Goal: Task Accomplishment & Management: Manage account settings

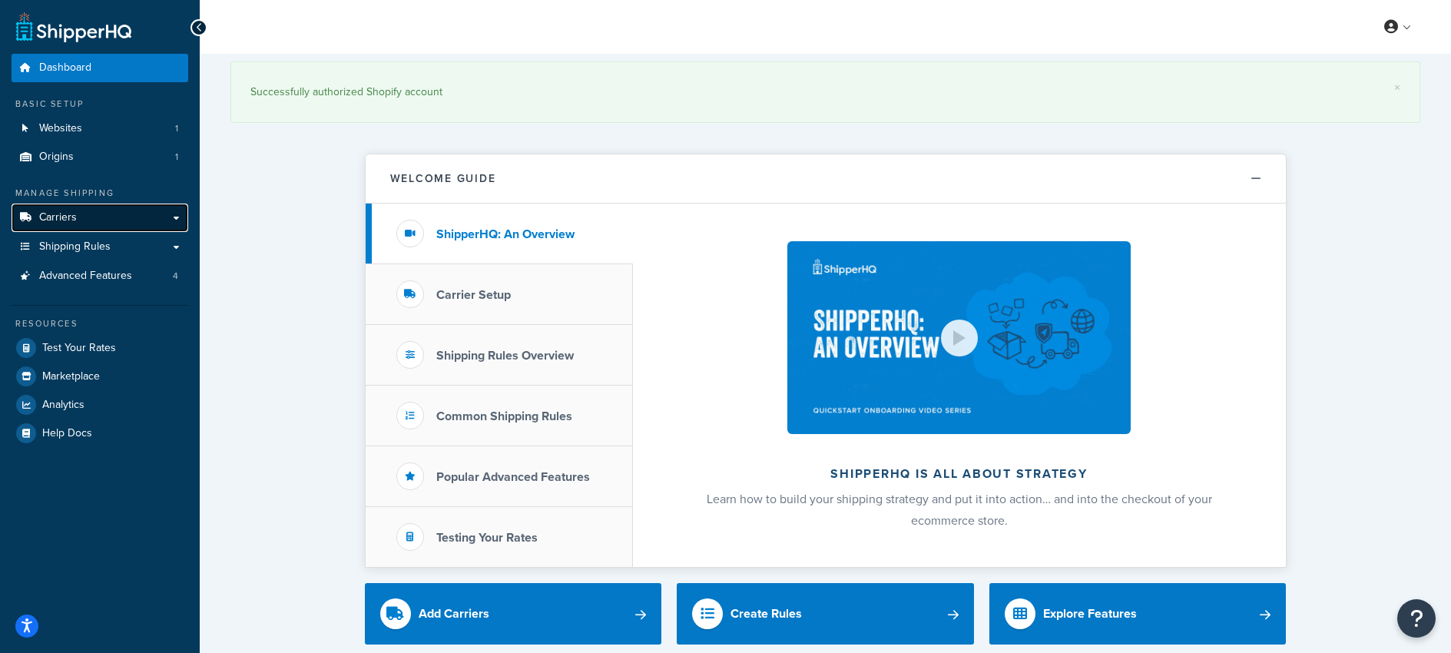
click at [48, 221] on span "Carriers" at bounding box center [58, 217] width 38 height 13
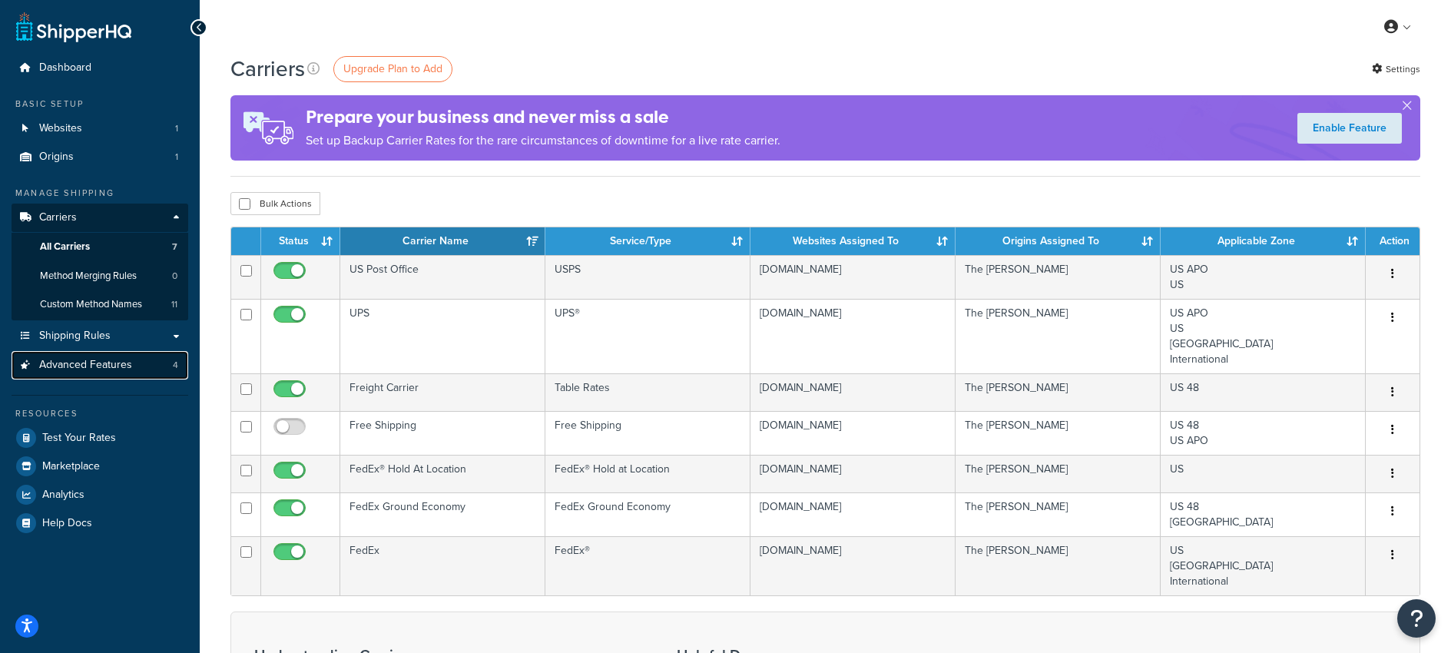
click at [64, 363] on span "Advanced Features" at bounding box center [85, 365] width 93 height 13
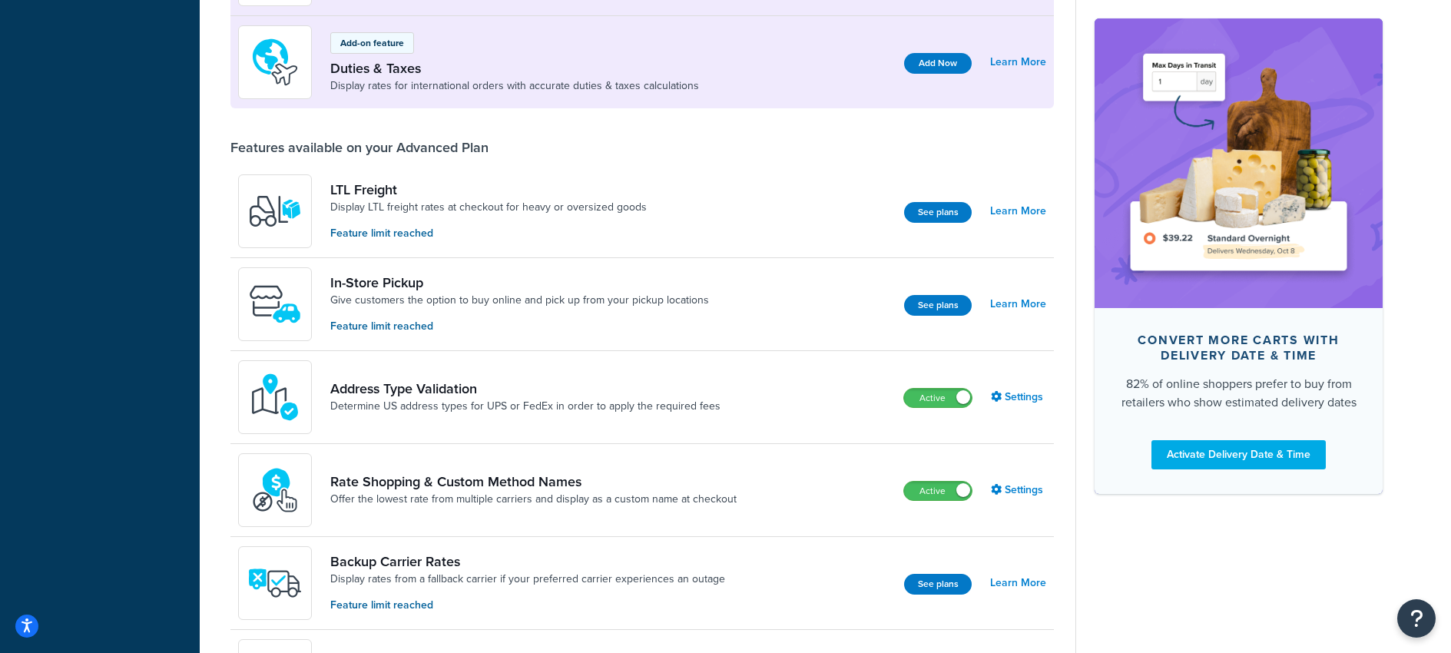
scroll to position [444, 0]
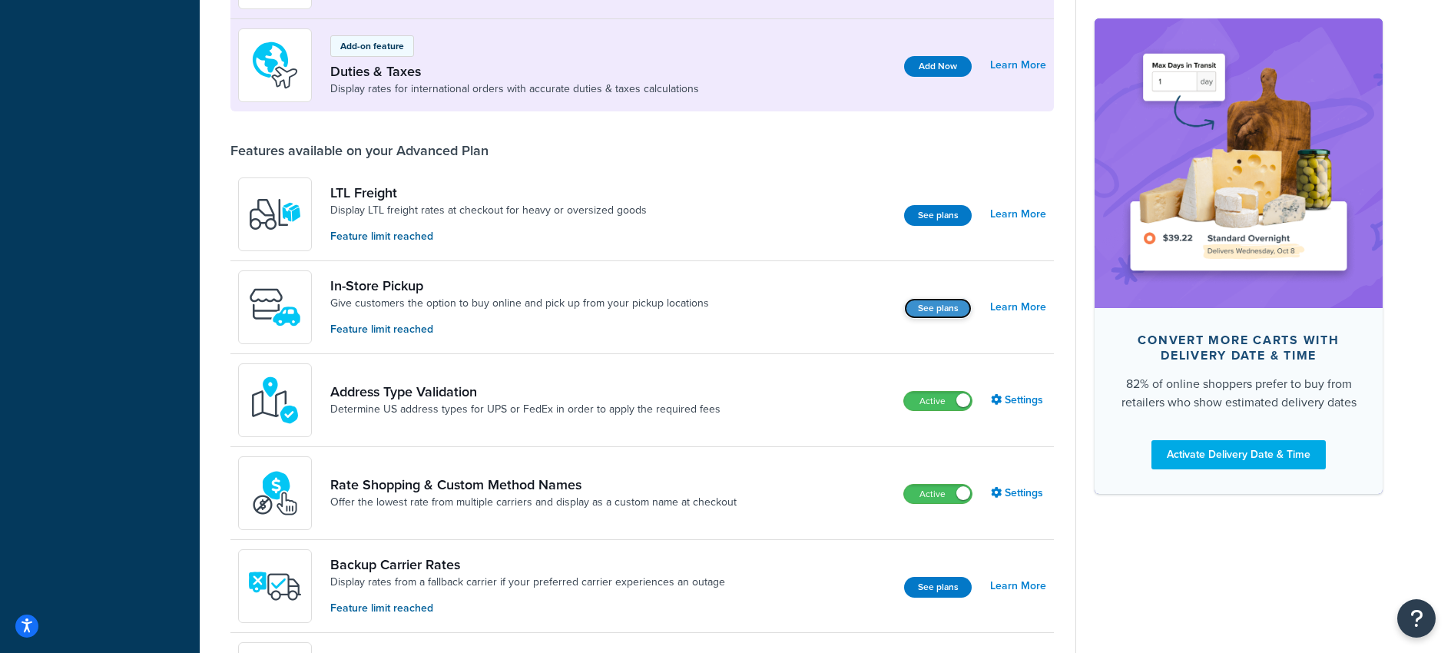
click at [934, 302] on button "See plans" at bounding box center [938, 308] width 68 height 21
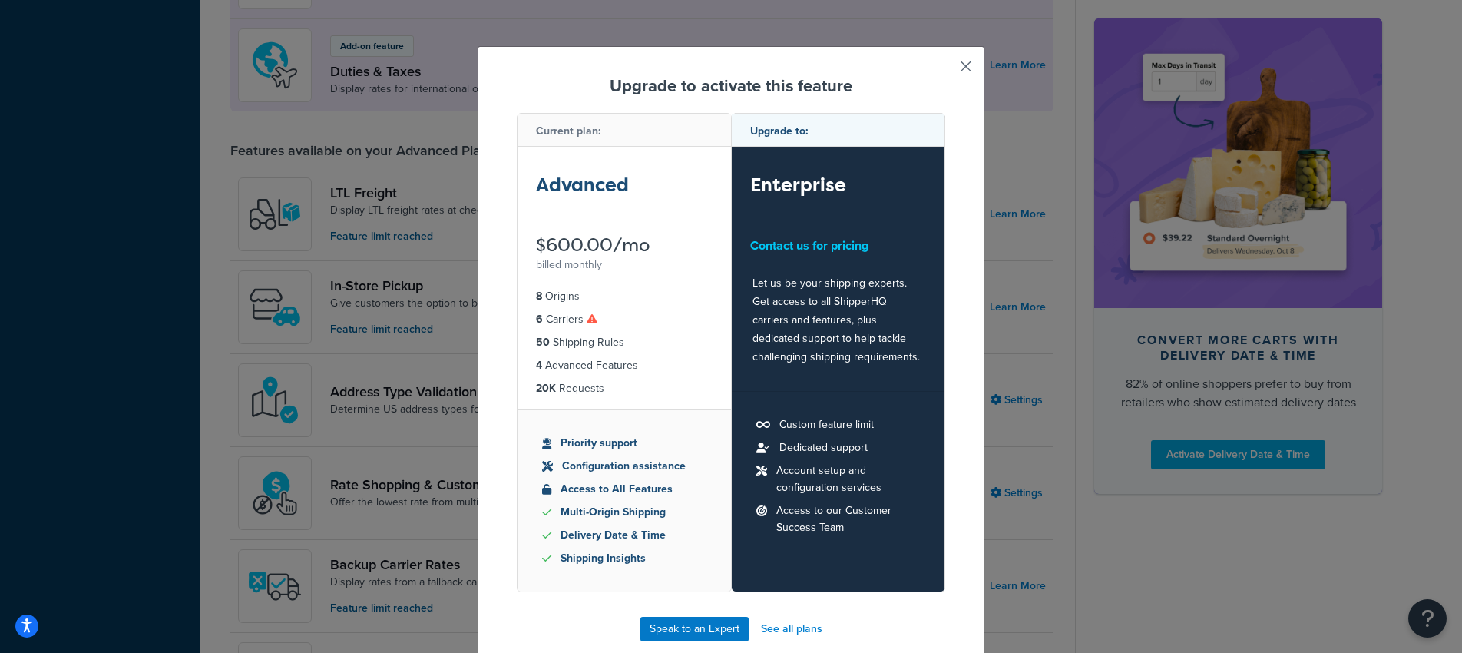
click at [946, 70] on button "button" at bounding box center [944, 72] width 4 height 4
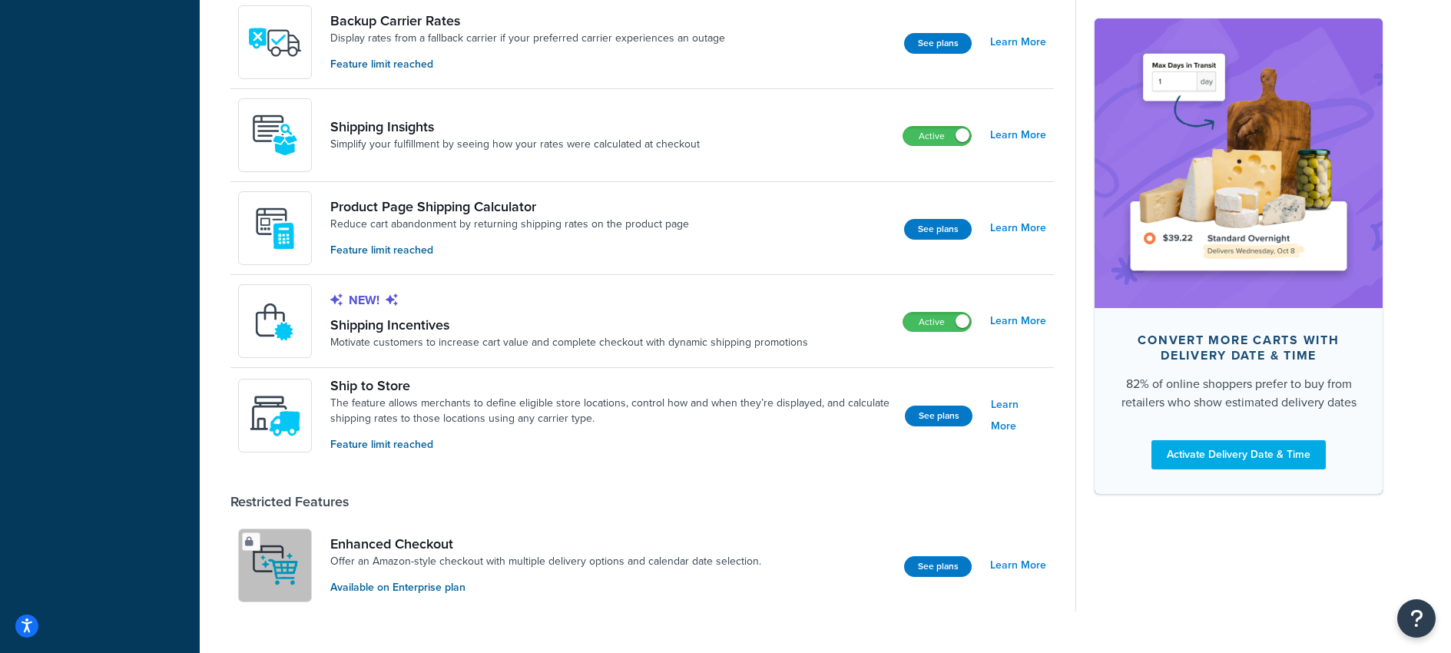
scroll to position [989, 0]
click at [1025, 320] on link "Learn More" at bounding box center [1018, 321] width 56 height 22
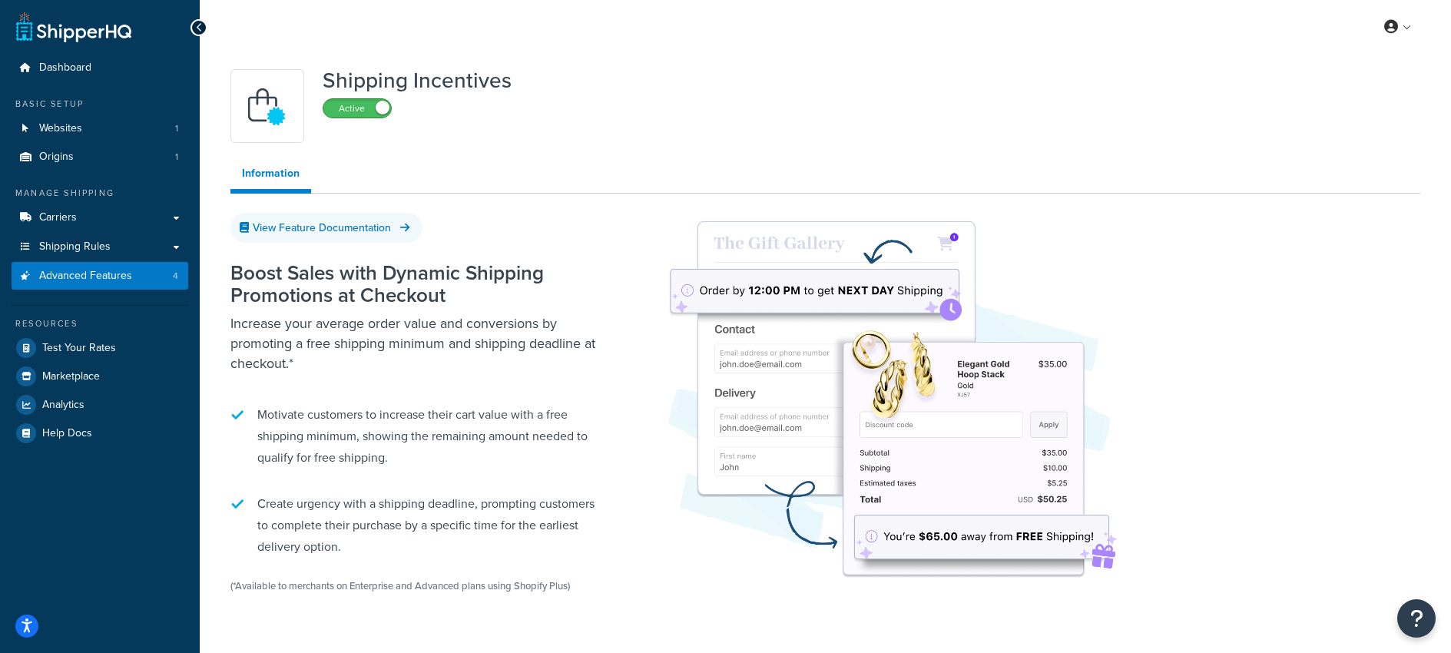
click at [376, 104] on span at bounding box center [383, 108] width 14 height 14
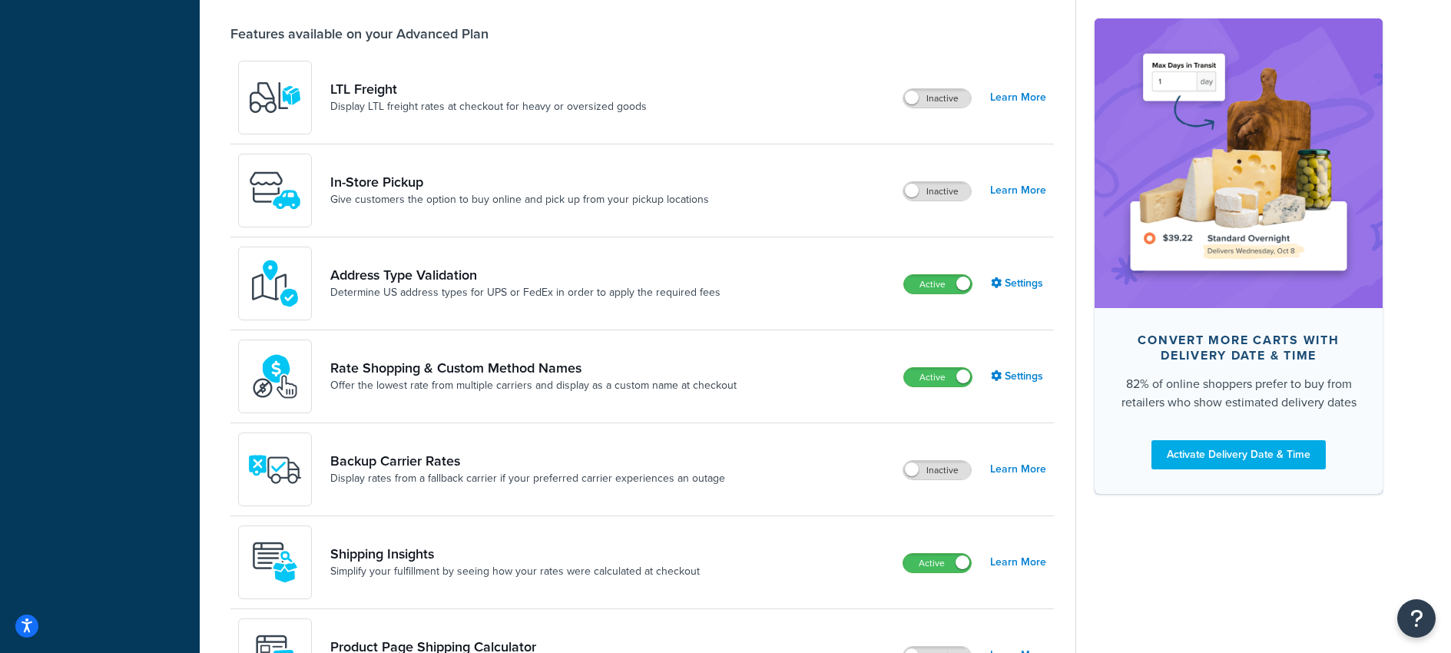
scroll to position [548, 0]
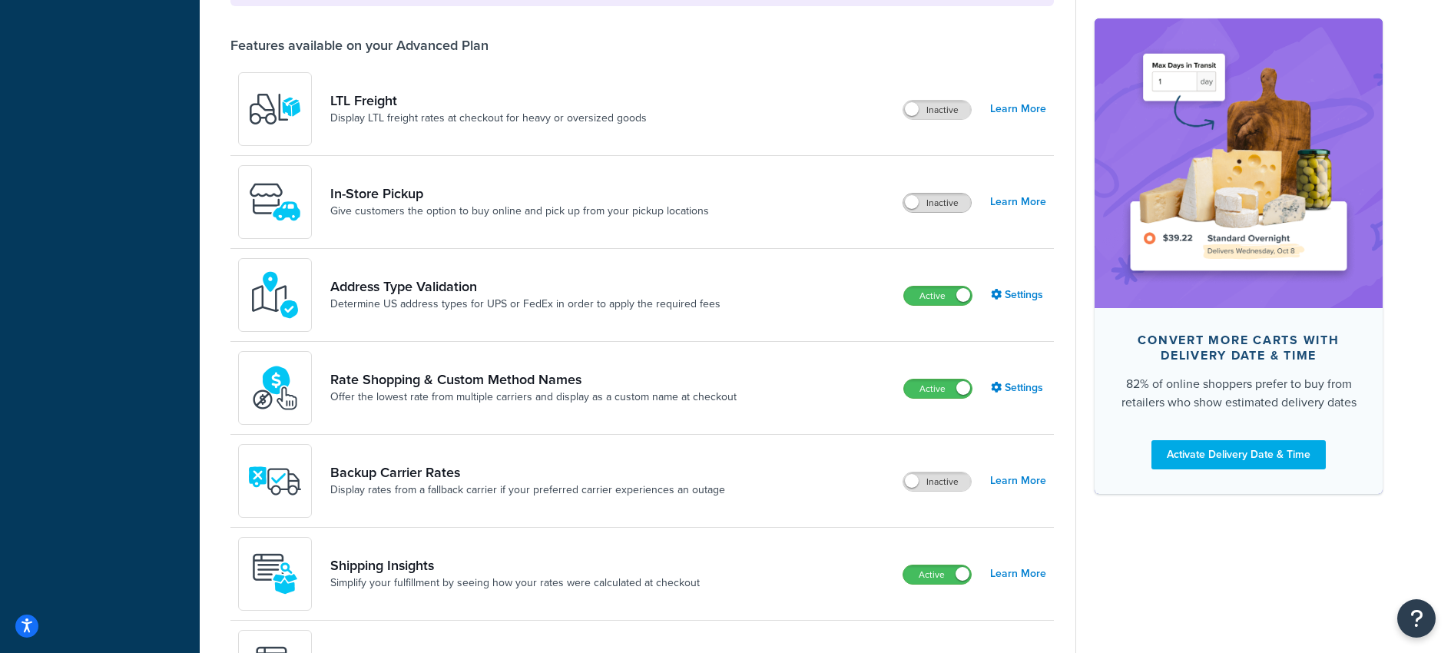
click at [909, 202] on span at bounding box center [912, 202] width 14 height 14
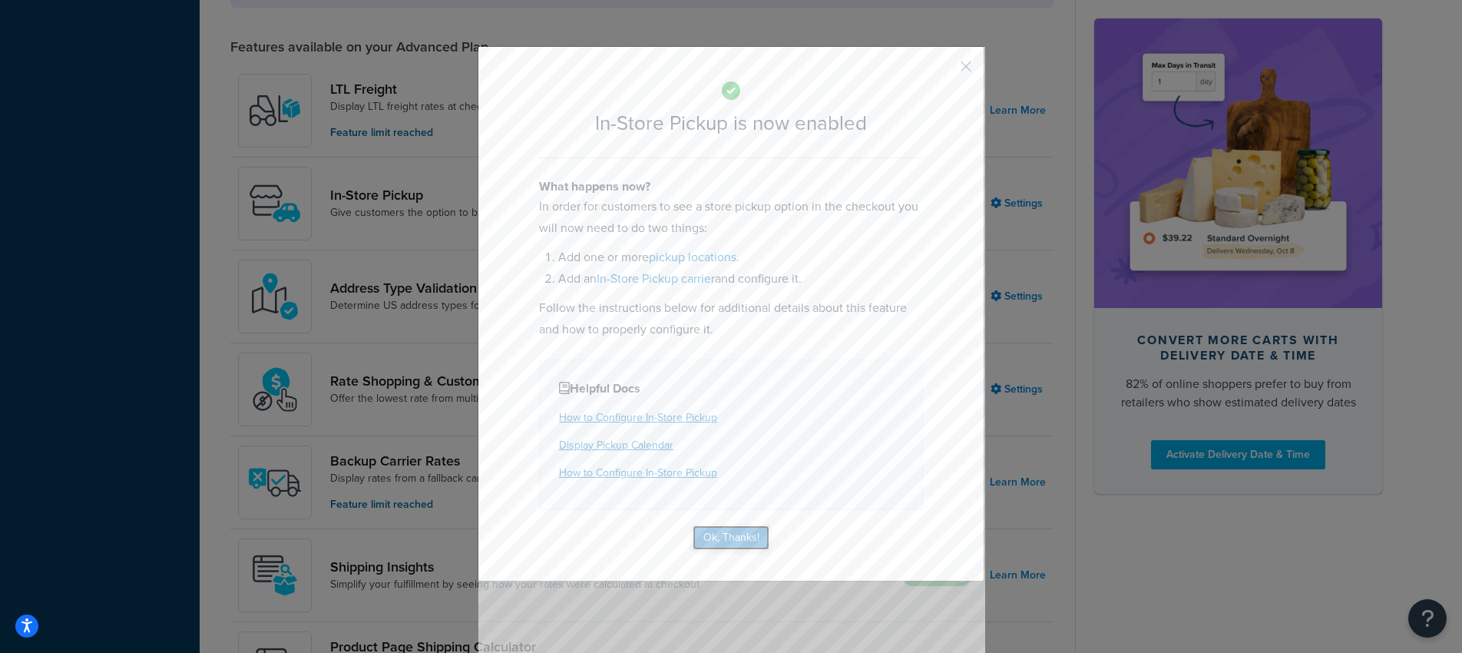
click at [724, 536] on button "Ok, Thanks!" at bounding box center [731, 537] width 77 height 25
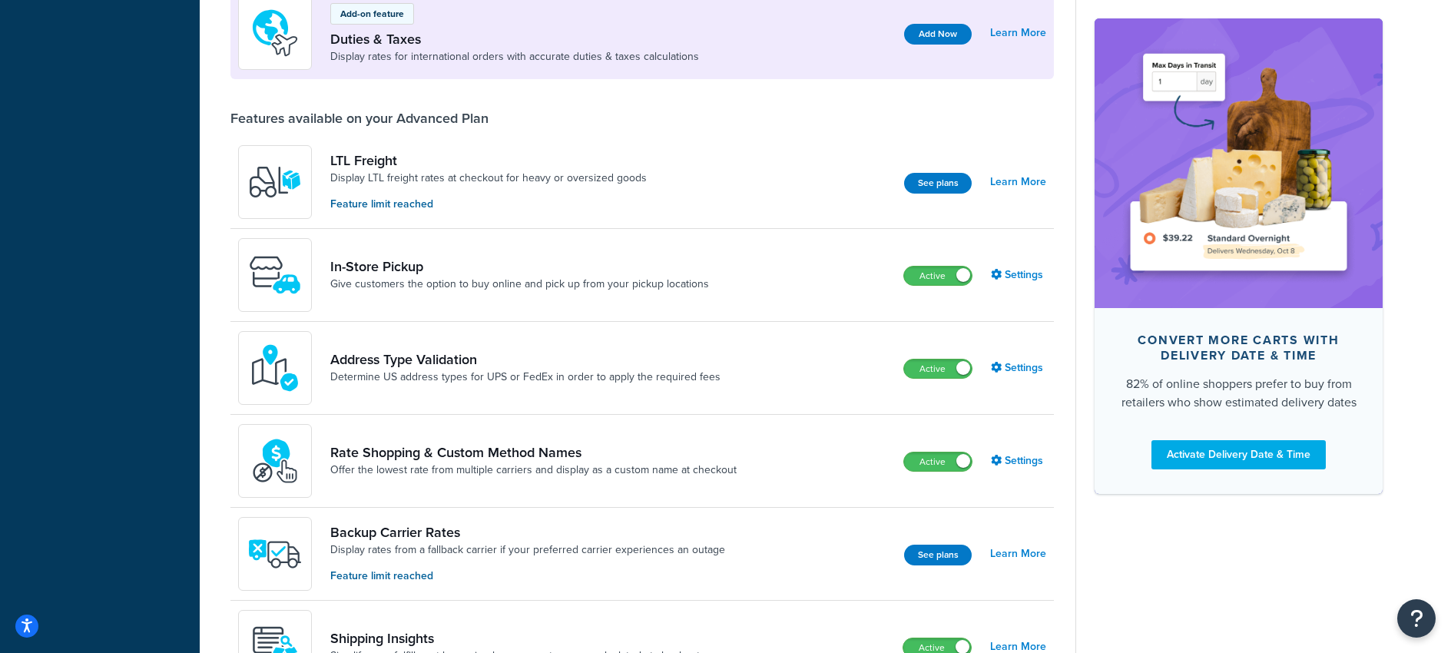
scroll to position [482, 0]
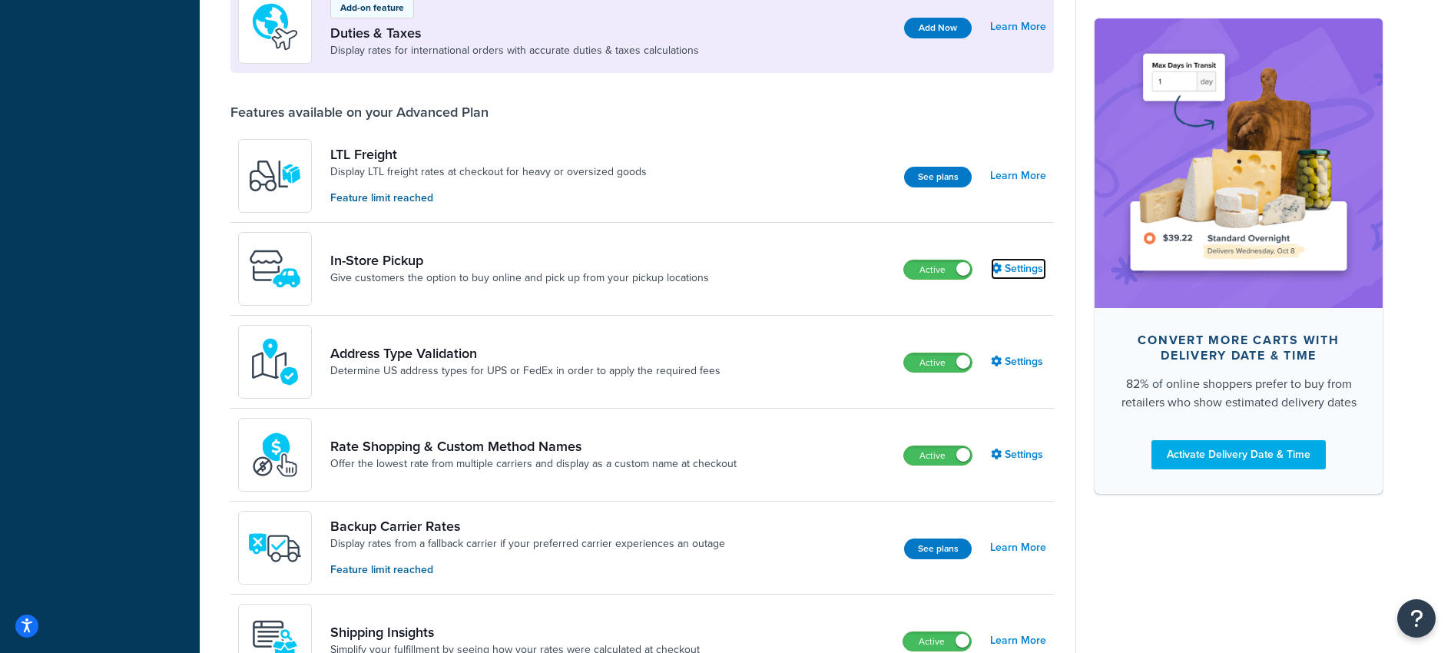
click at [1015, 267] on link "Settings" at bounding box center [1018, 269] width 55 height 22
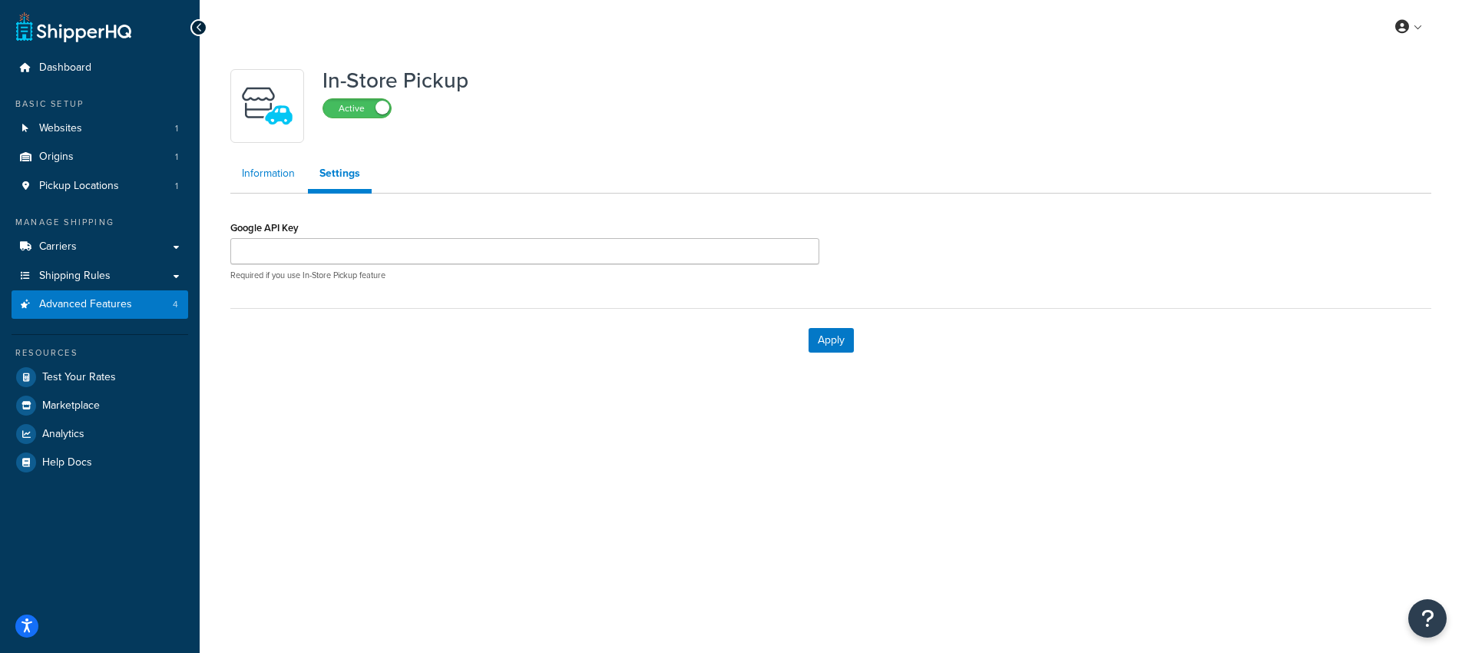
click at [269, 174] on link "Information" at bounding box center [268, 173] width 76 height 31
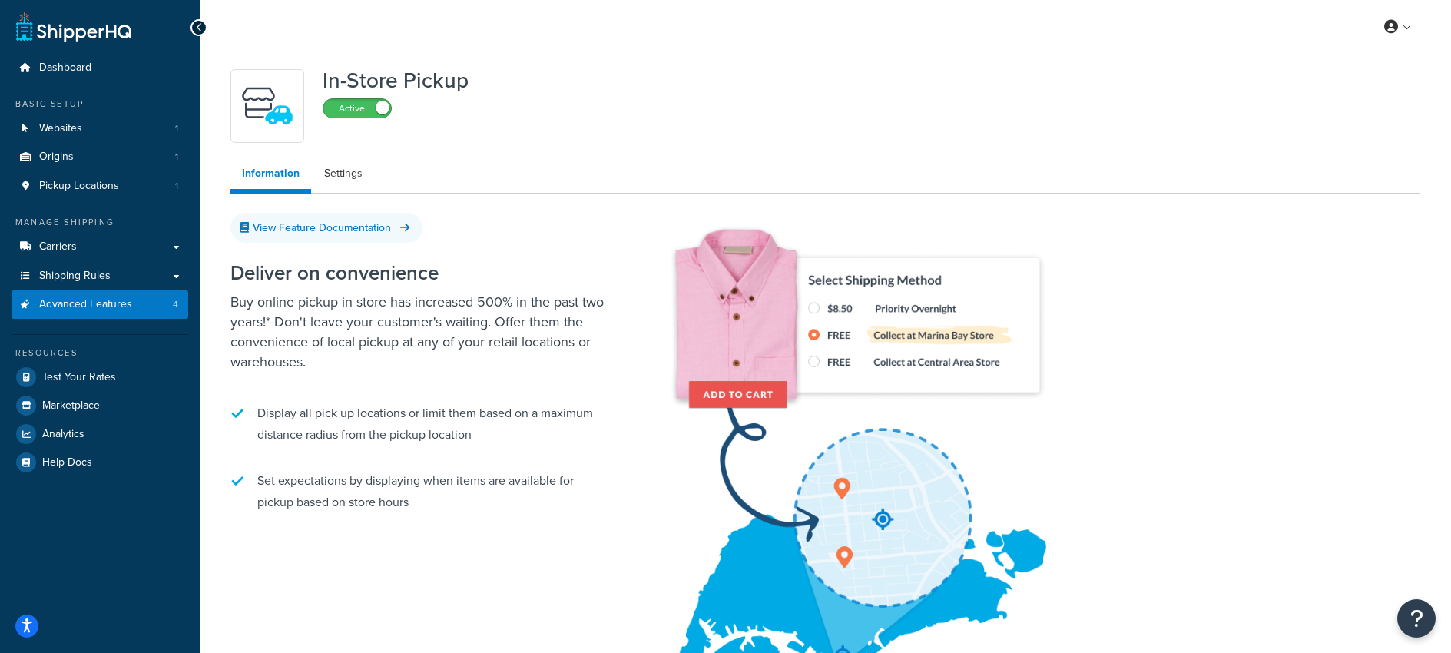
click at [383, 108] on span at bounding box center [383, 108] width 14 height 14
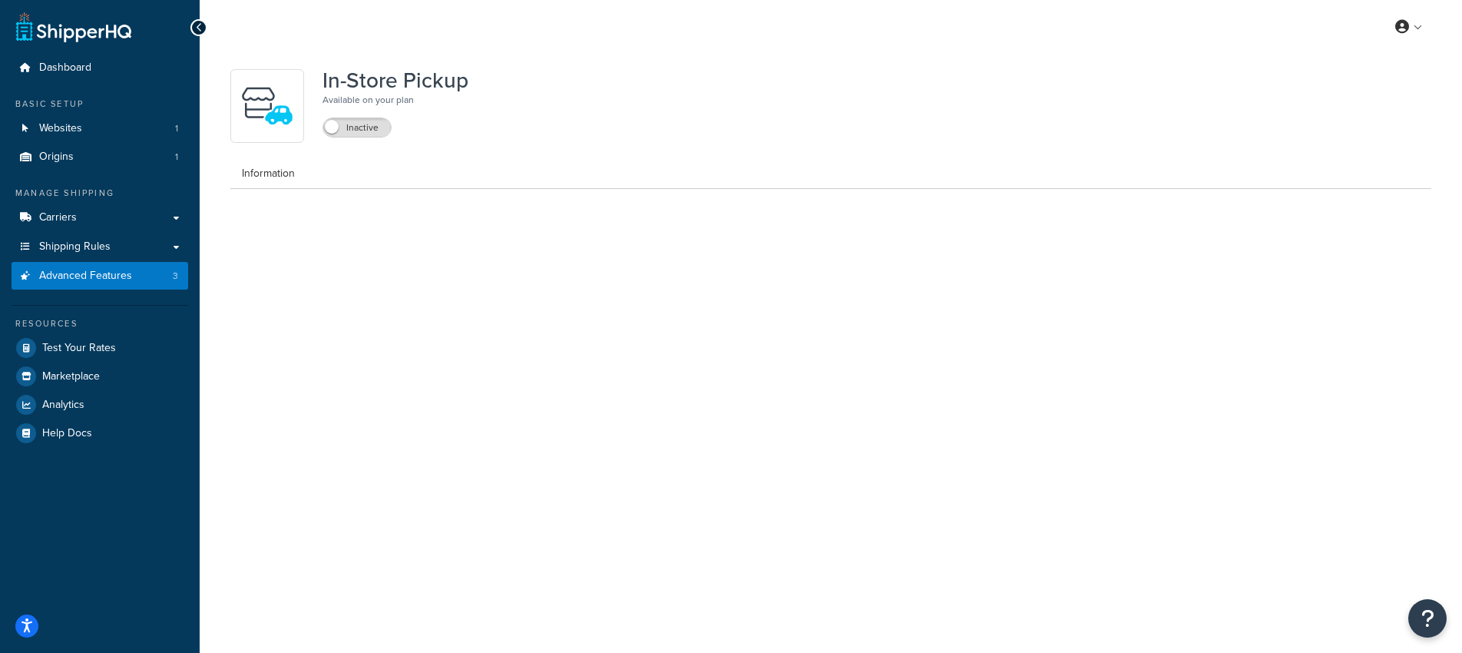
click at [654, 384] on div "My Profile Billing Global Settings Contact Us Logout In-Store Pickup Available …" at bounding box center [831, 326] width 1263 height 653
click at [199, 27] on icon at bounding box center [199, 27] width 7 height 11
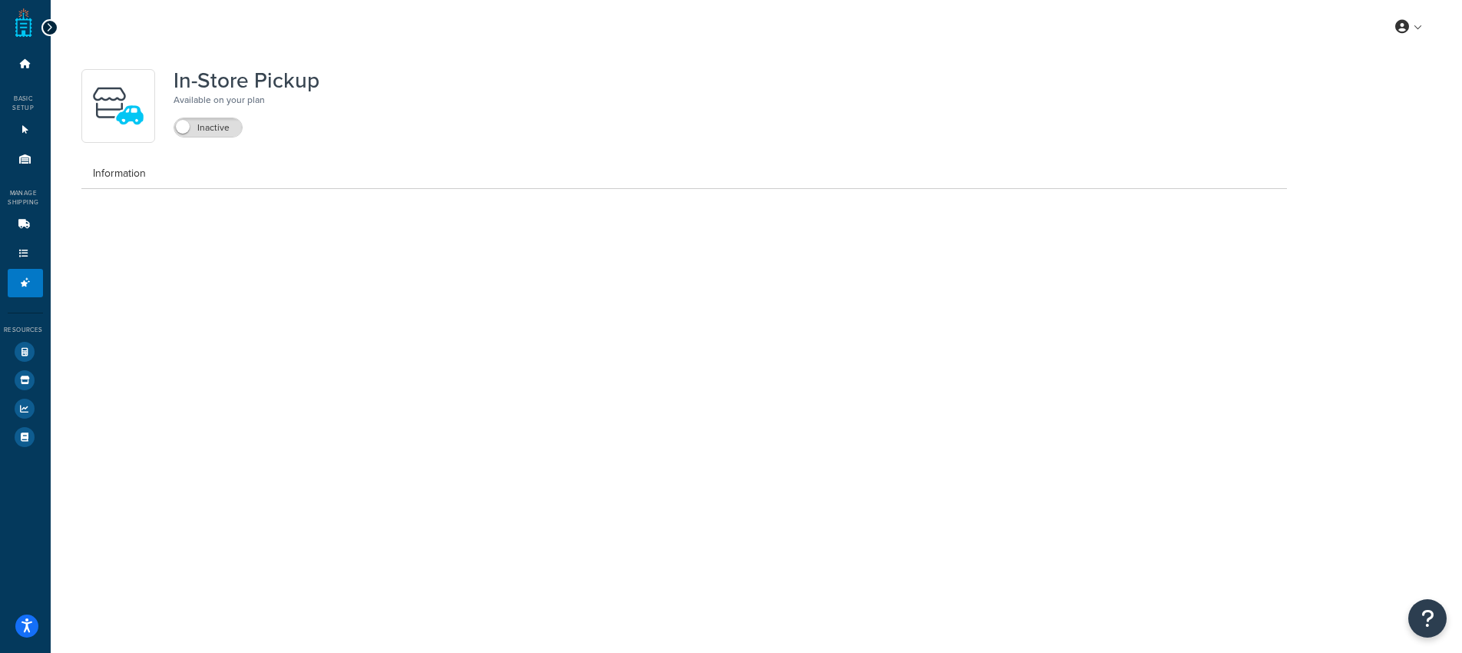
click at [47, 28] on icon at bounding box center [49, 27] width 7 height 11
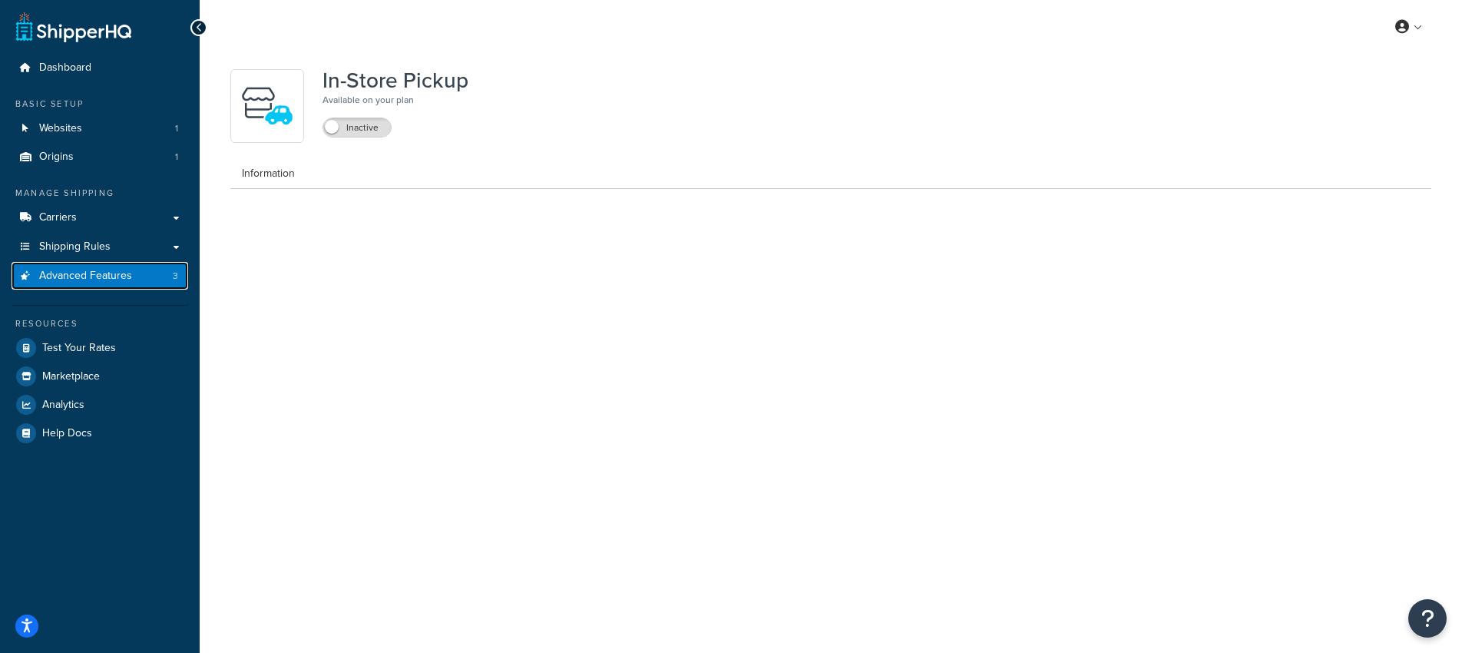
click at [96, 273] on span "Advanced Features" at bounding box center [85, 276] width 93 height 13
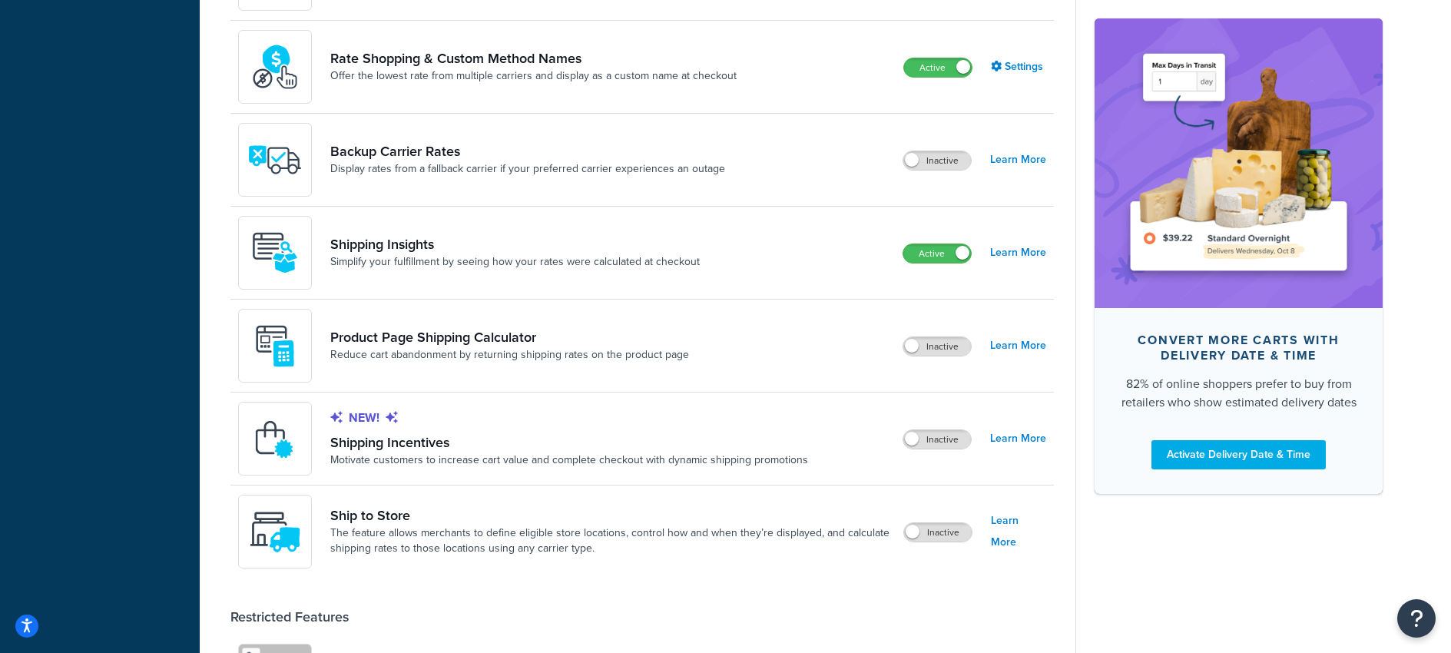
scroll to position [893, 0]
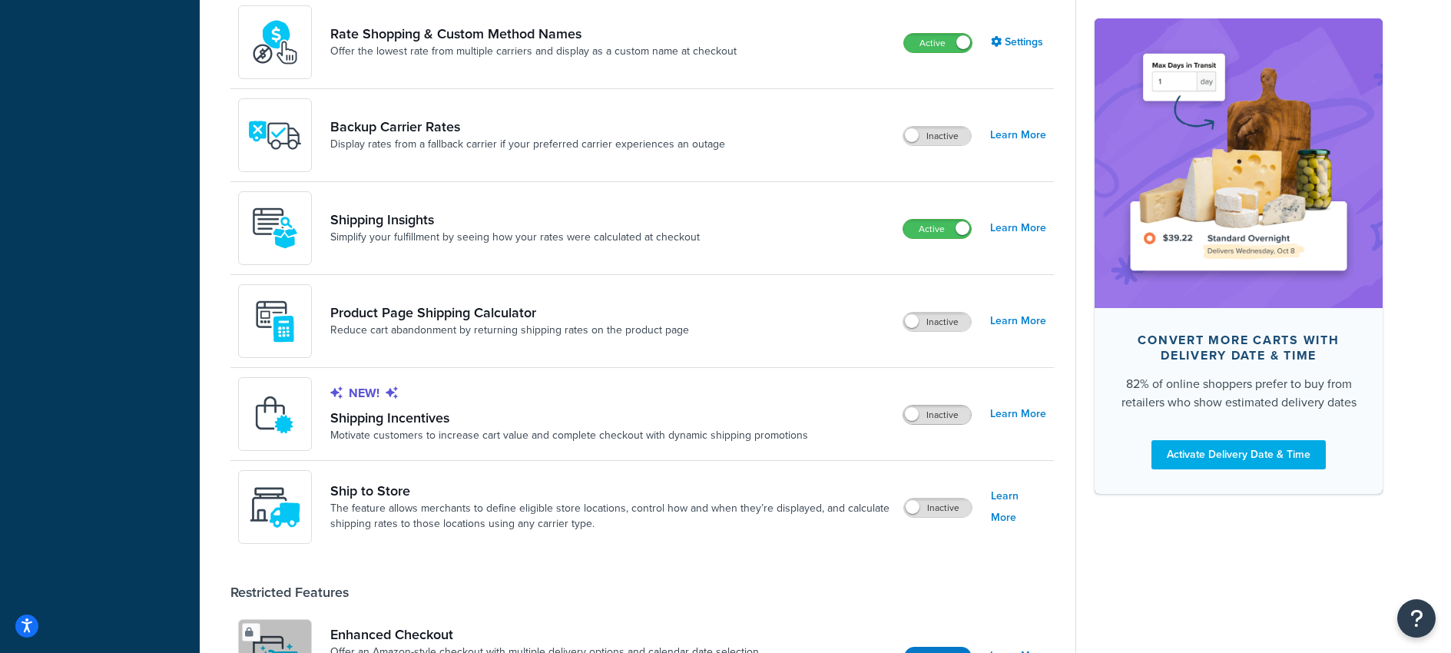
click at [918, 417] on span at bounding box center [912, 414] width 14 height 14
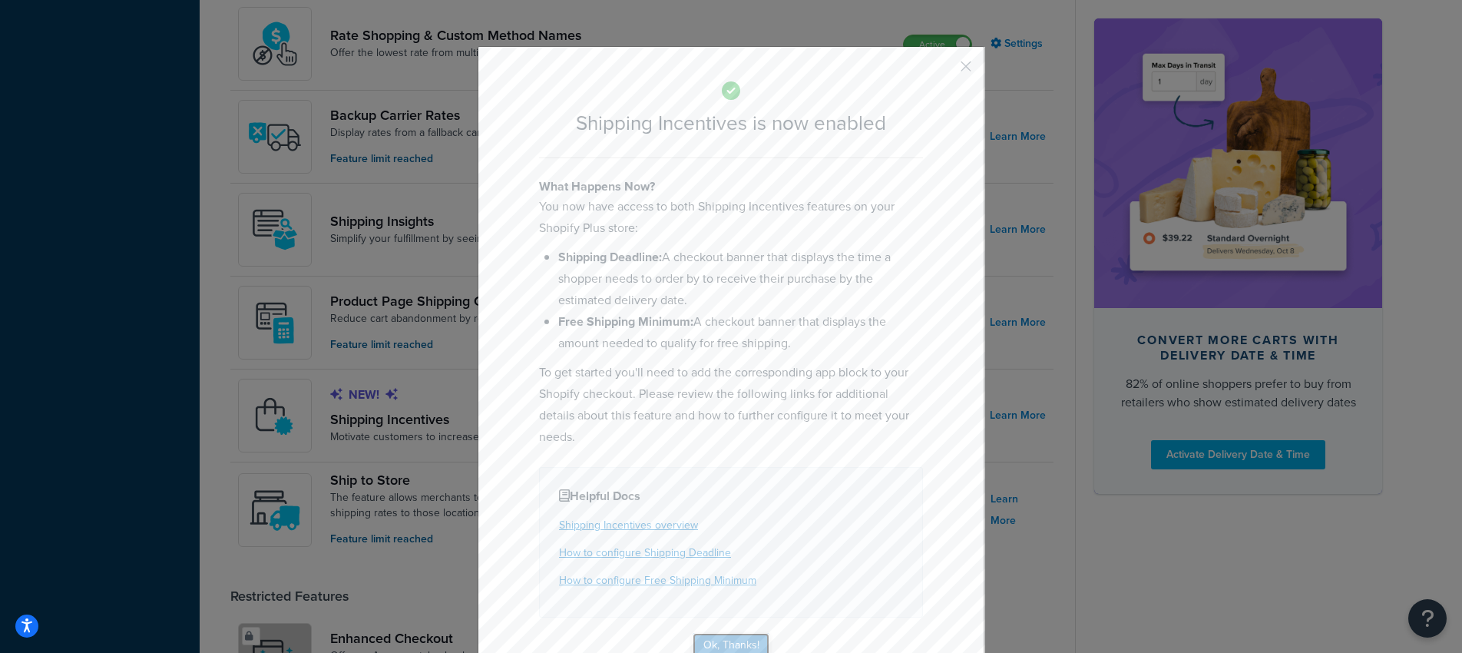
click at [730, 641] on button "Ok, Thanks!" at bounding box center [731, 645] width 77 height 25
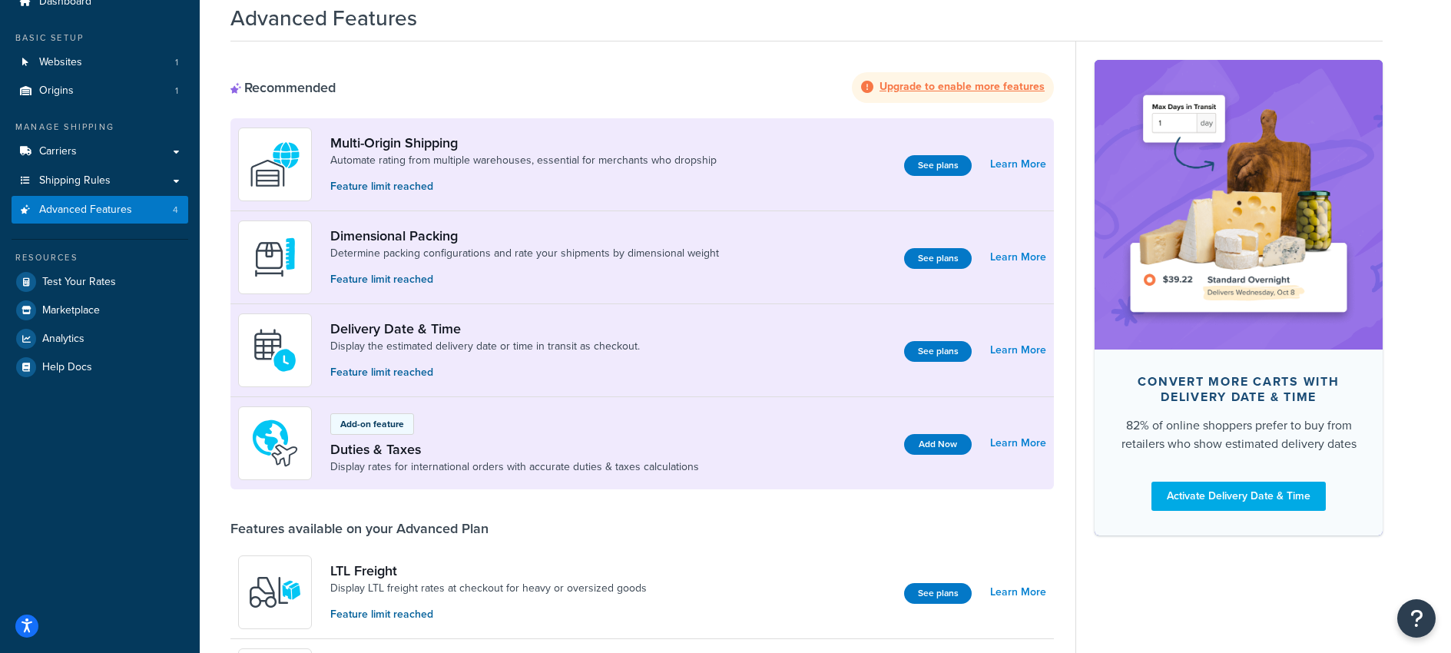
scroll to position [0, 0]
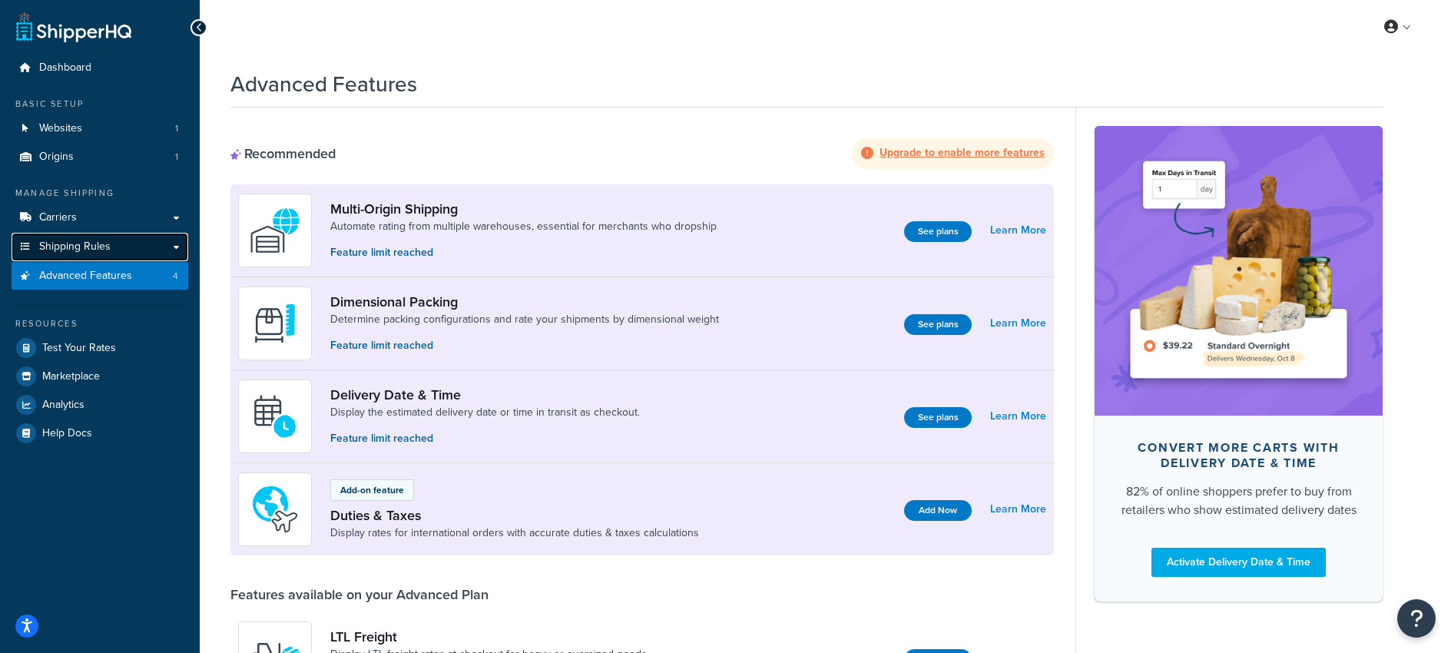
click at [78, 242] on span "Shipping Rules" at bounding box center [74, 246] width 71 height 13
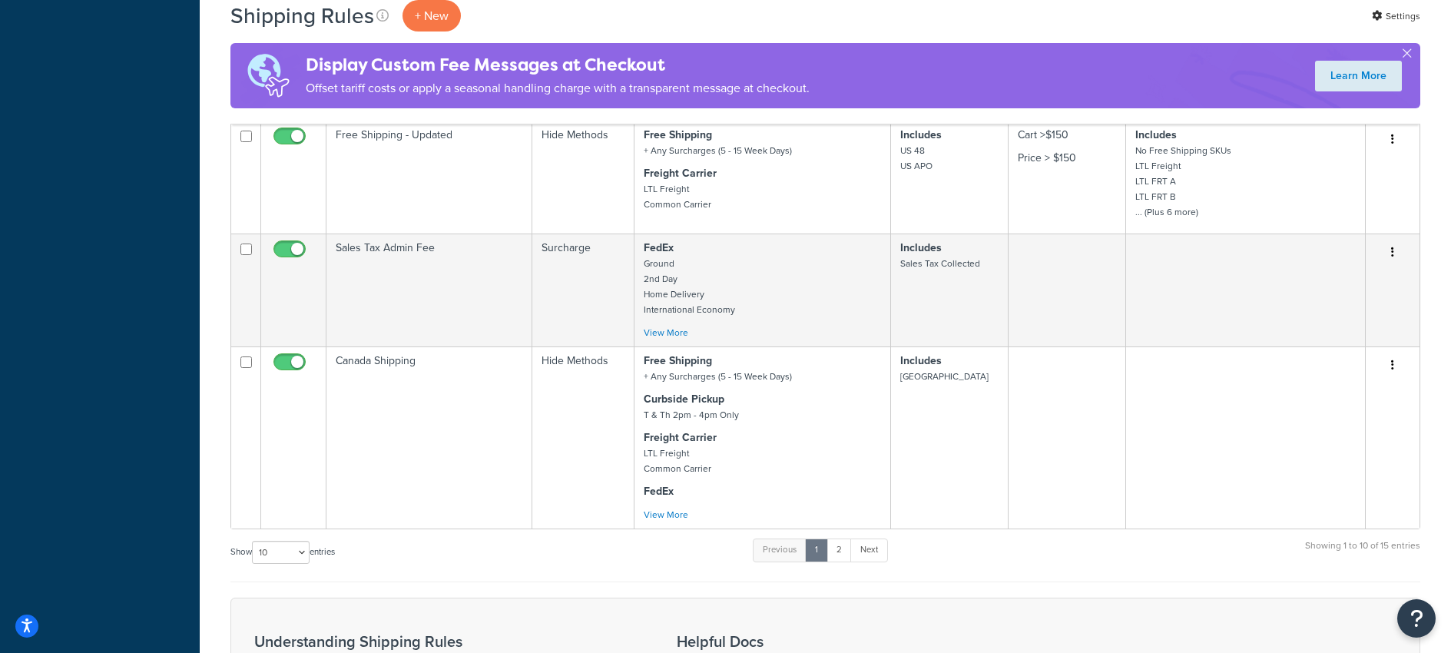
scroll to position [820, 0]
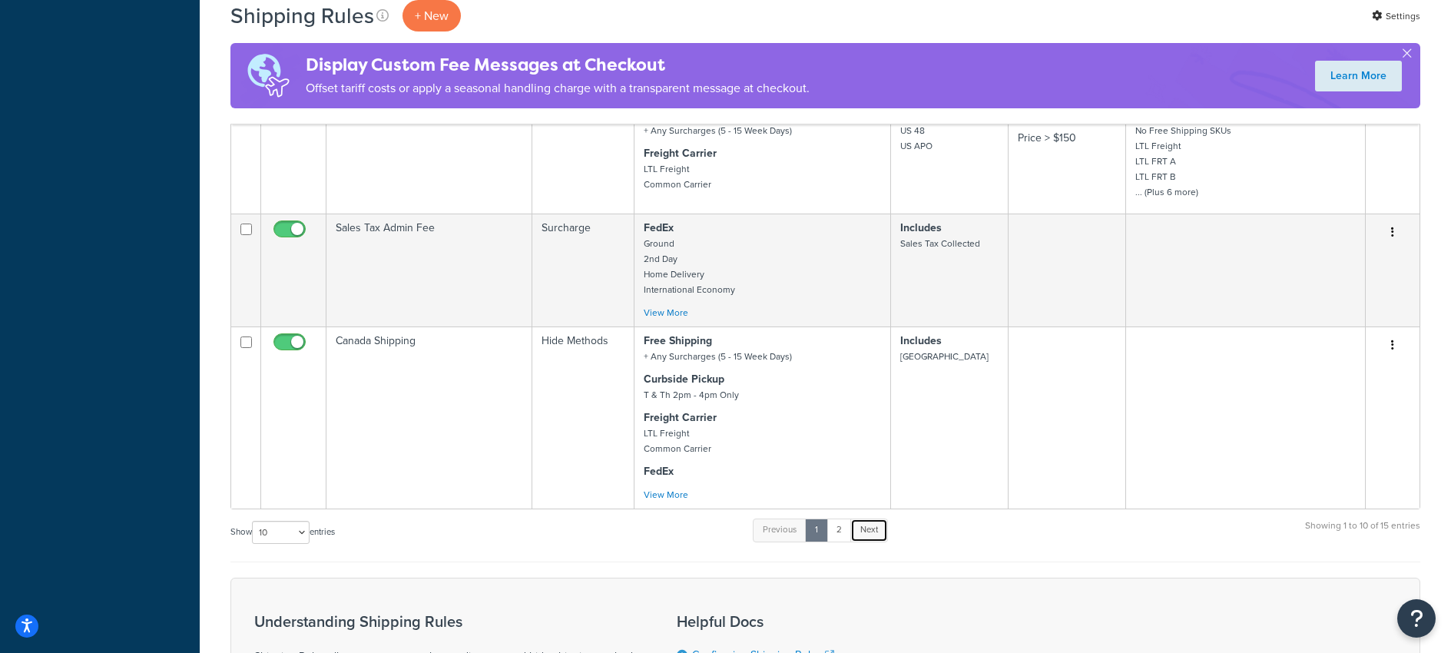
click at [876, 531] on link "Next" at bounding box center [869, 529] width 38 height 23
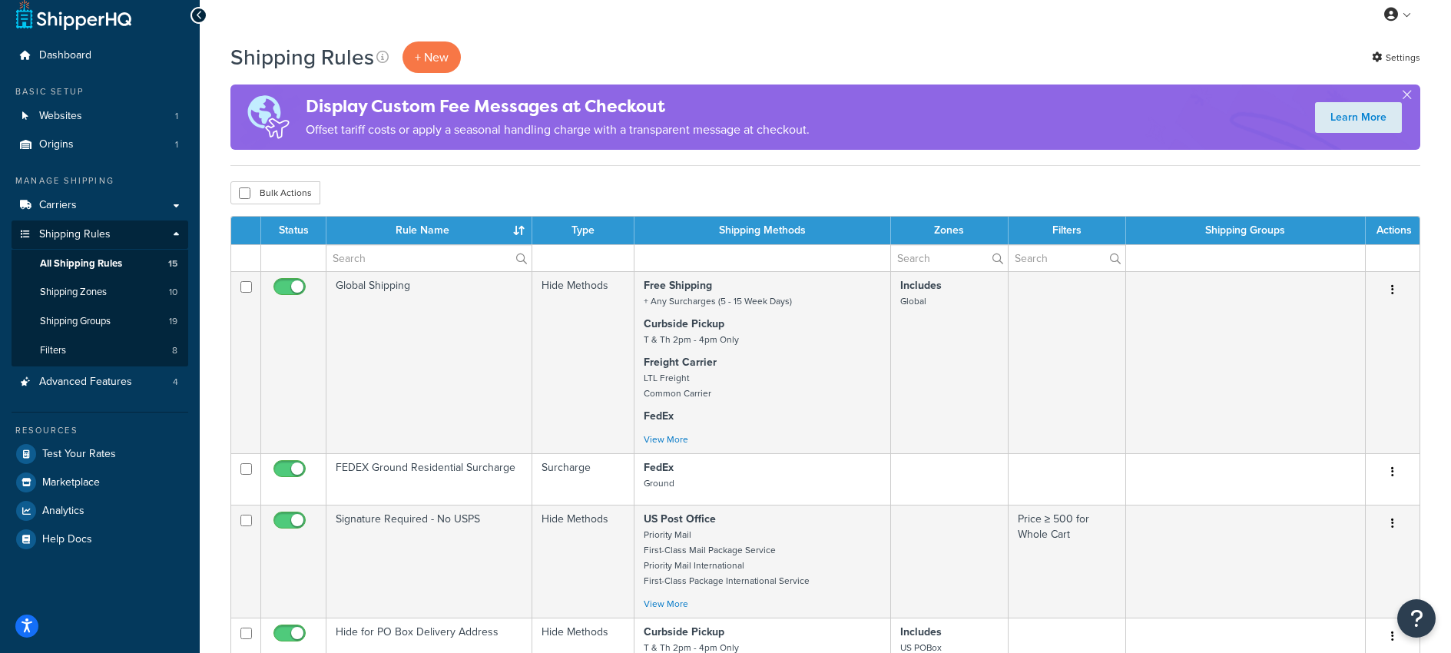
scroll to position [0, 0]
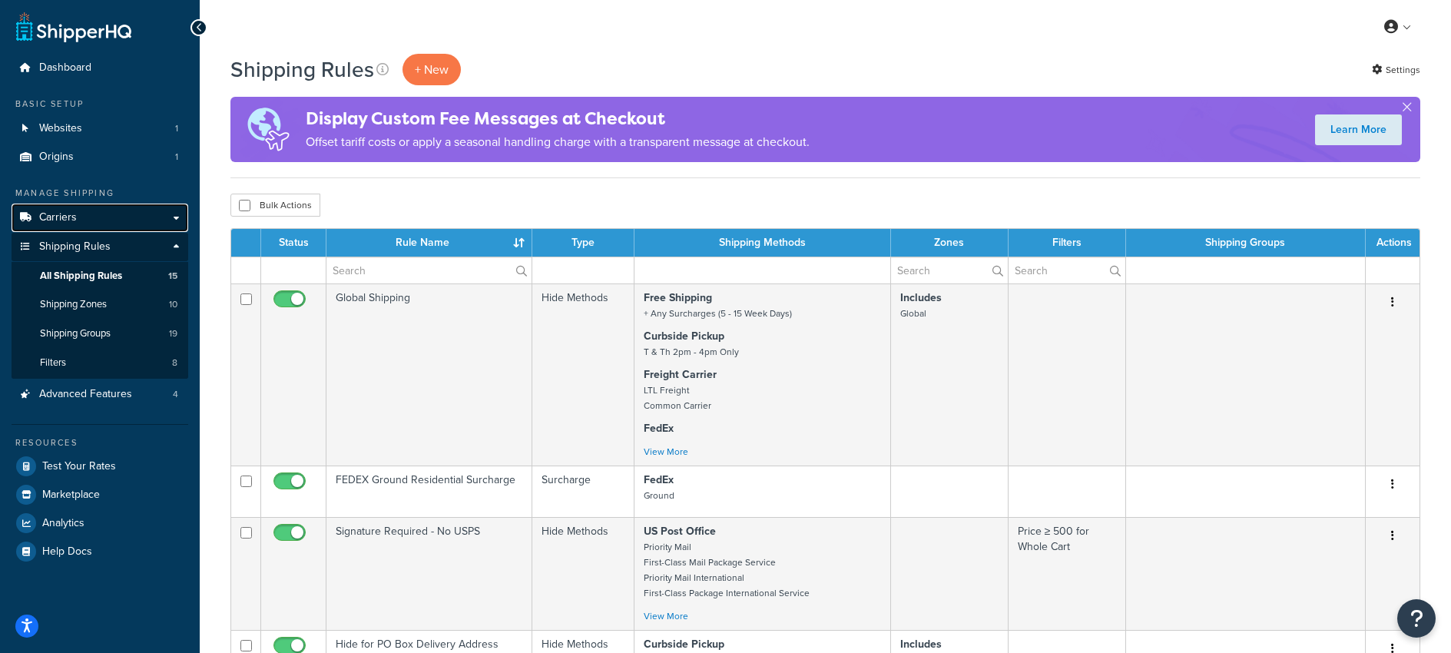
click at [61, 215] on span "Carriers" at bounding box center [58, 217] width 38 height 13
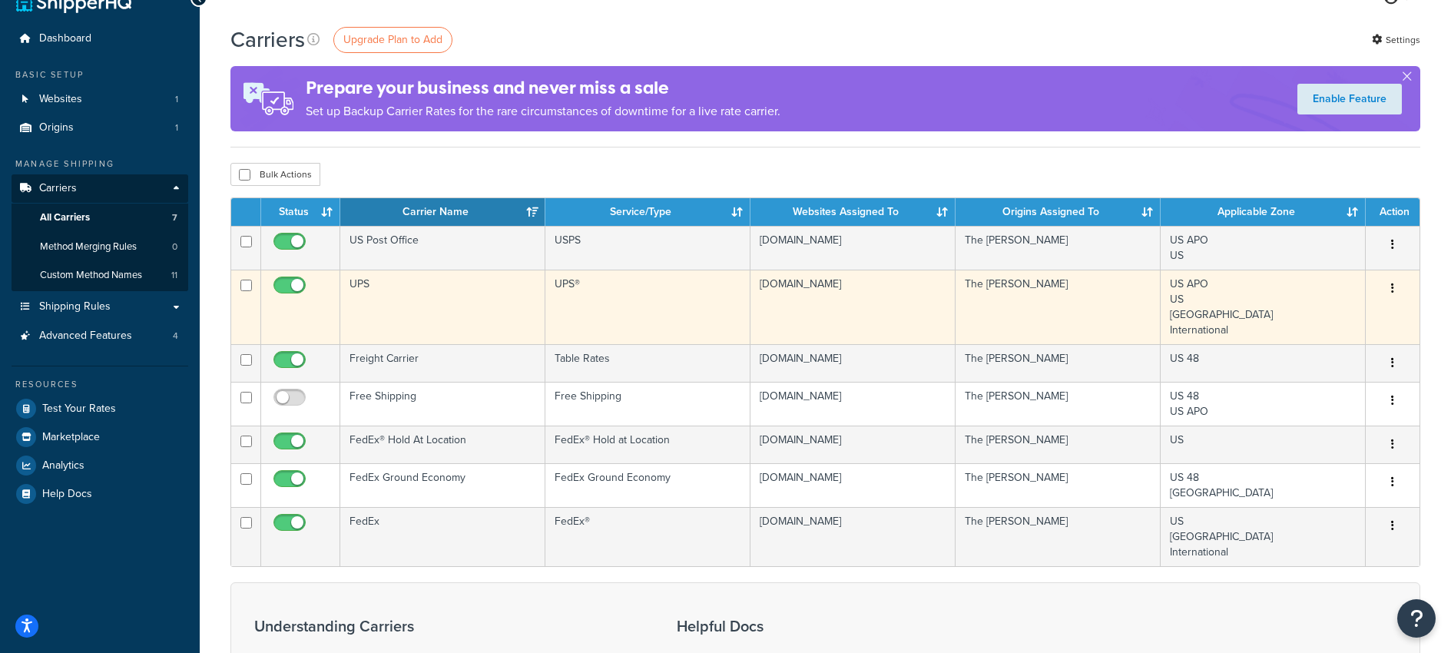
scroll to position [22, 0]
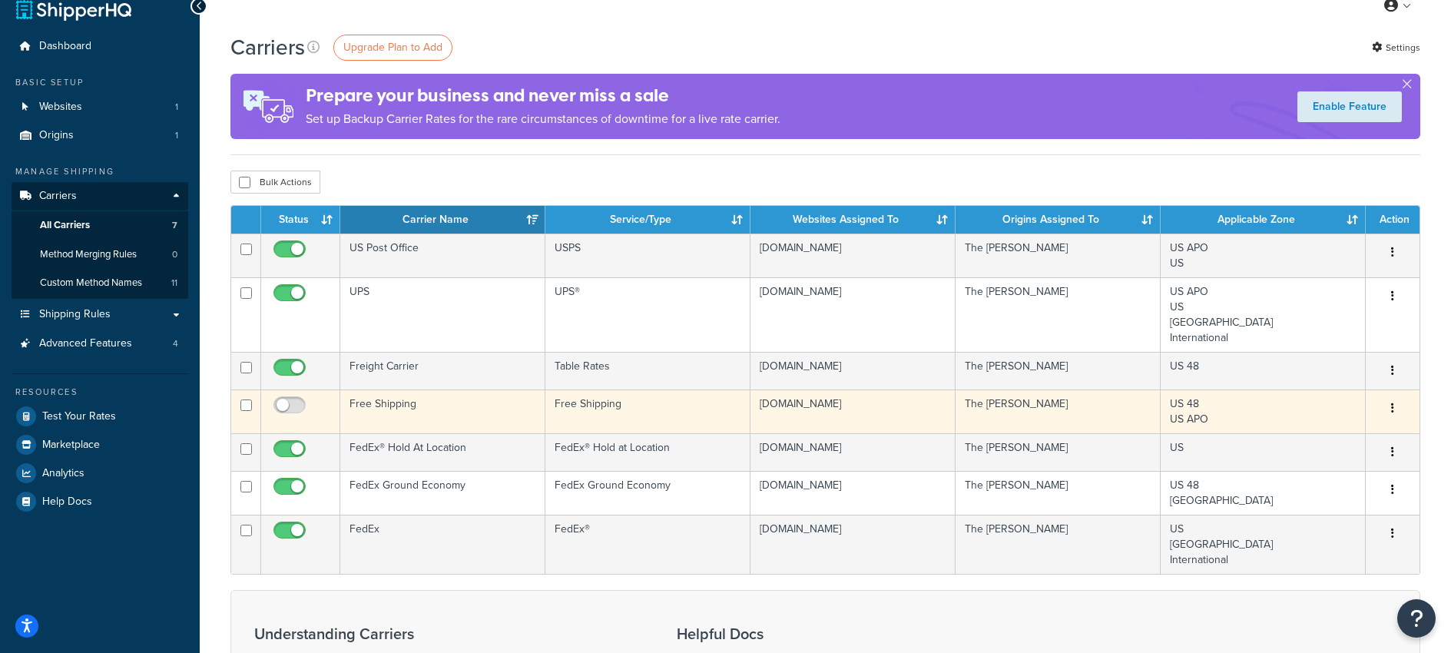
click at [1386, 409] on button "button" at bounding box center [1393, 408] width 22 height 25
click at [1307, 439] on link "Edit" at bounding box center [1330, 439] width 121 height 31
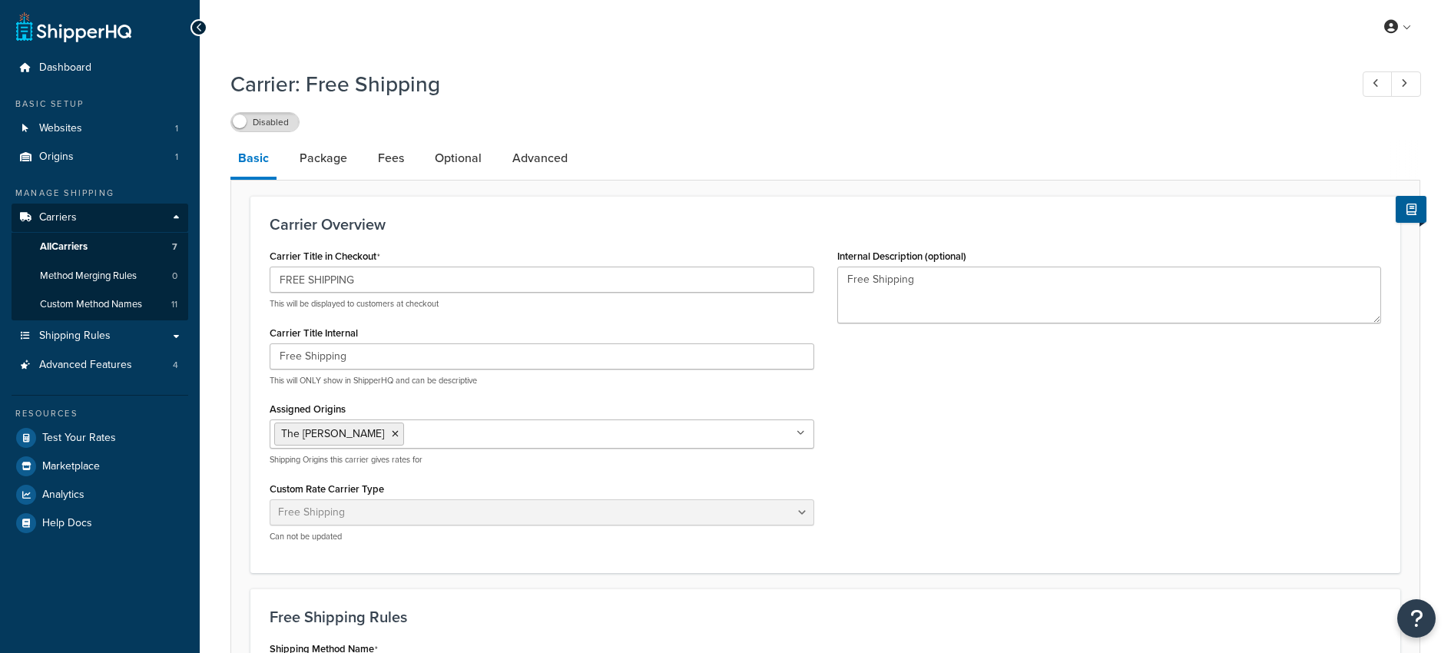
select select "free"
click at [558, 160] on link "Advanced" at bounding box center [540, 158] width 71 height 37
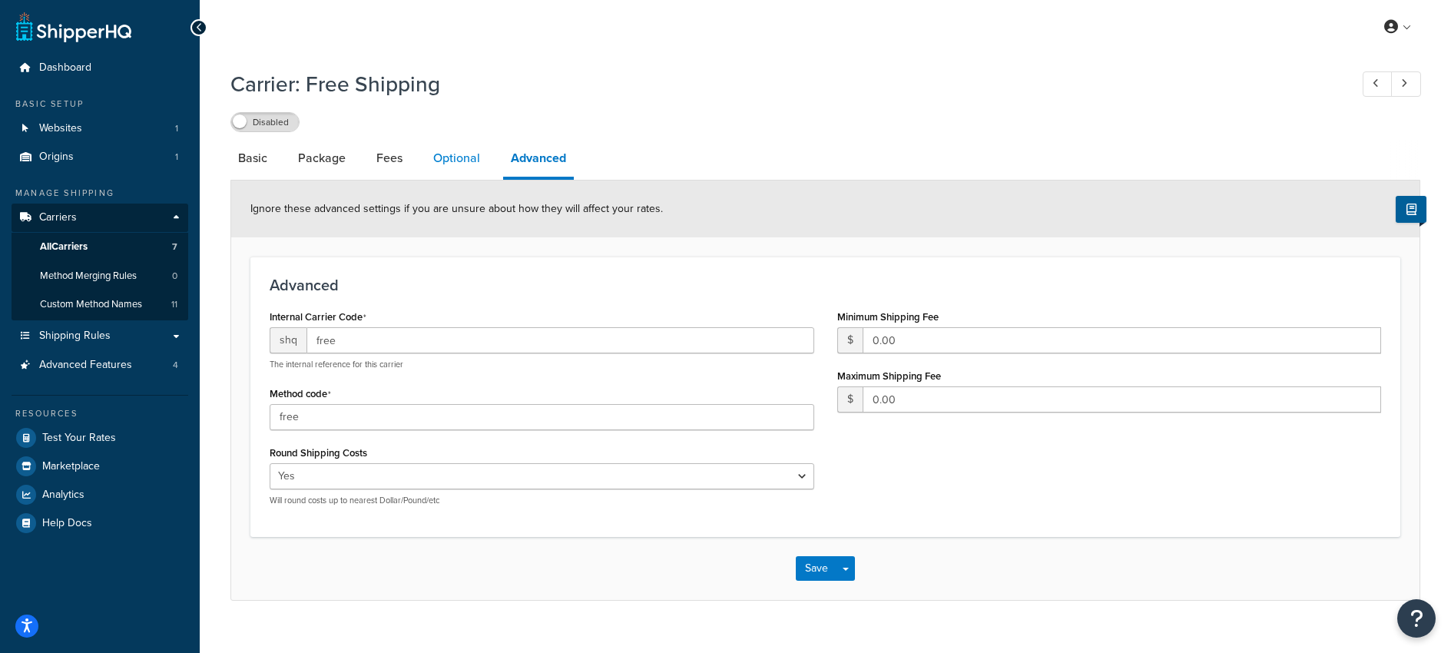
click at [473, 159] on link "Optional" at bounding box center [457, 158] width 62 height 37
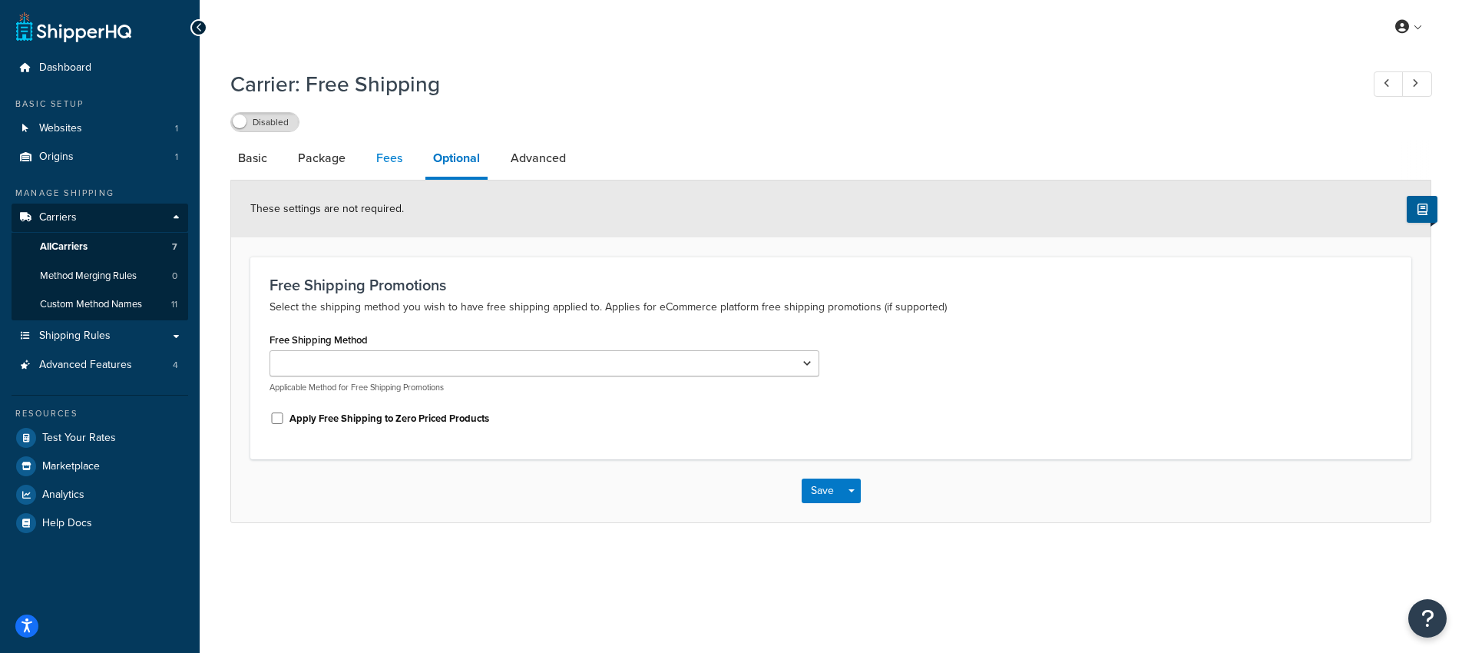
click at [391, 155] on link "Fees" at bounding box center [389, 158] width 41 height 37
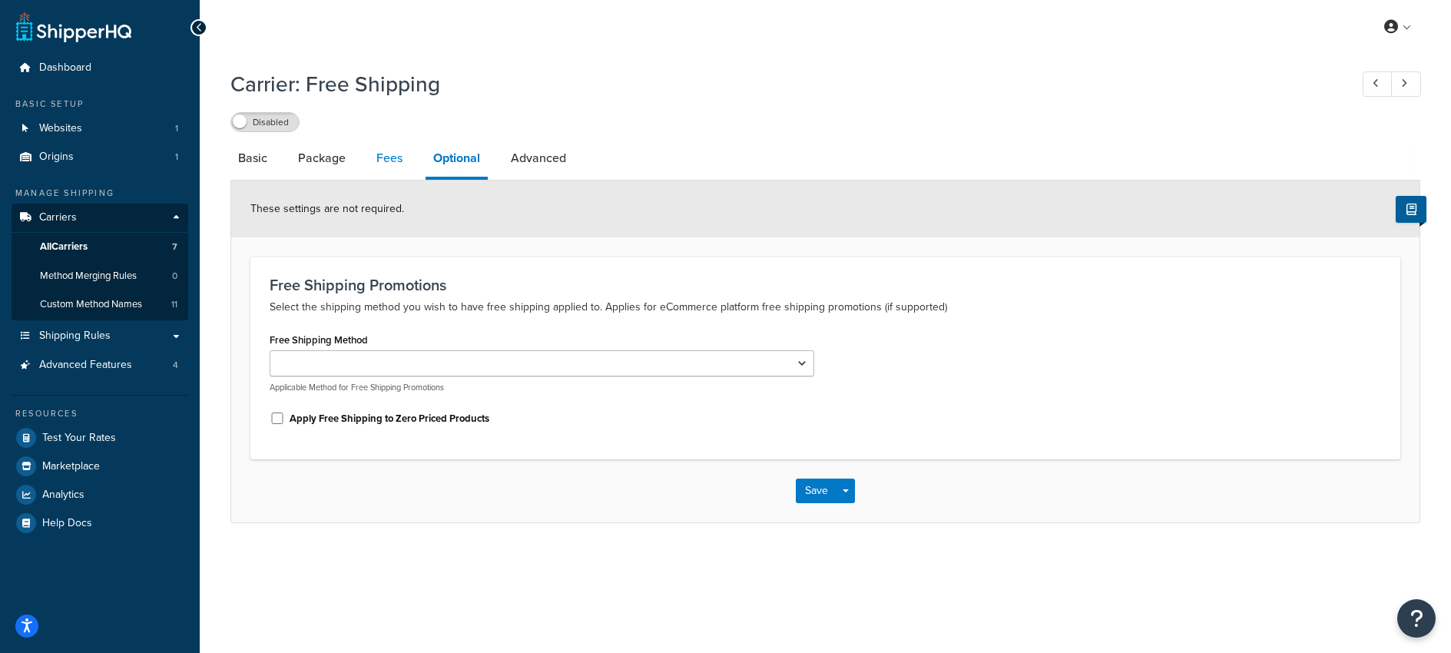
select select "AFTER"
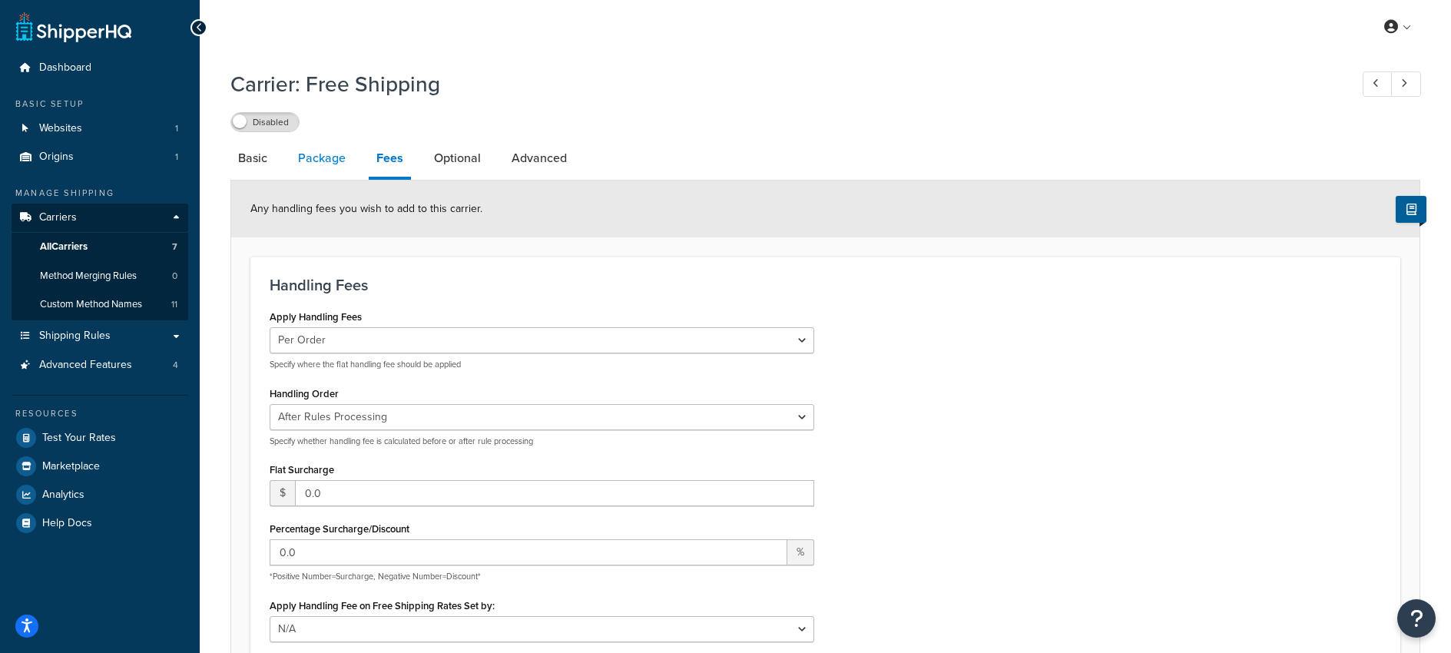
click at [339, 161] on link "Package" at bounding box center [321, 158] width 63 height 37
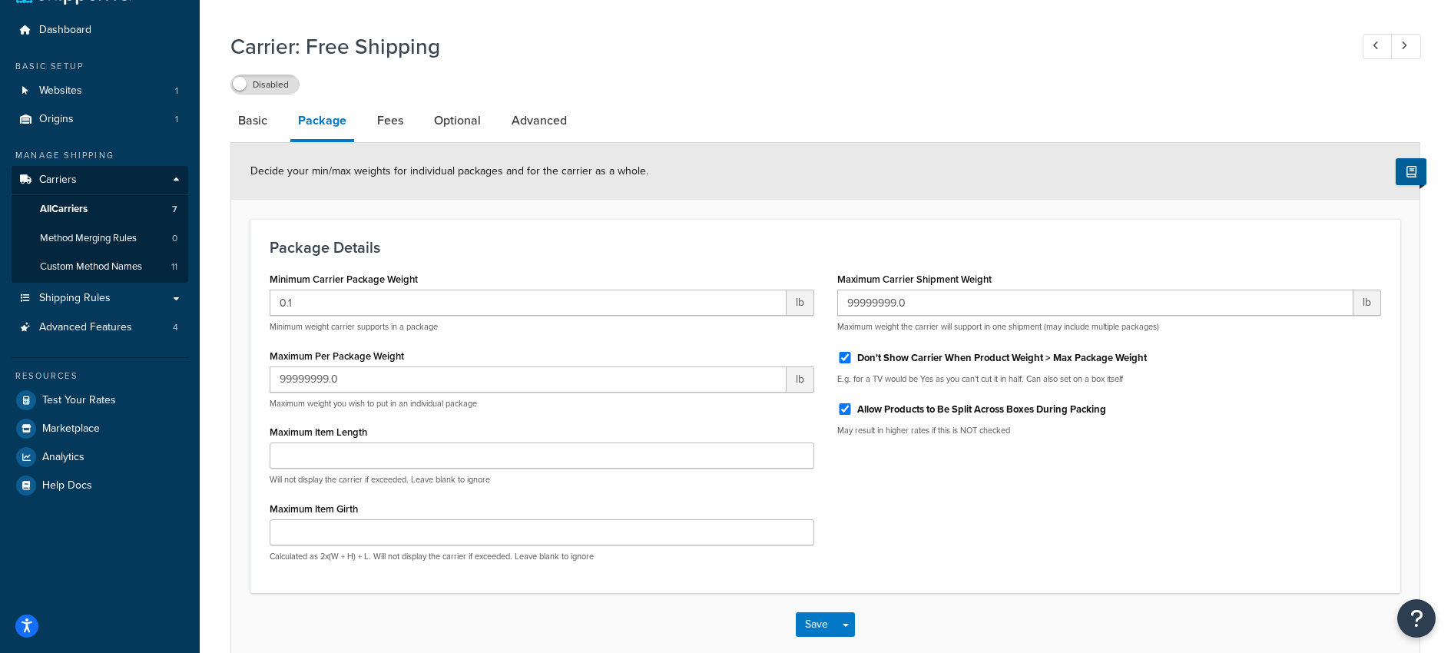
scroll to position [68, 0]
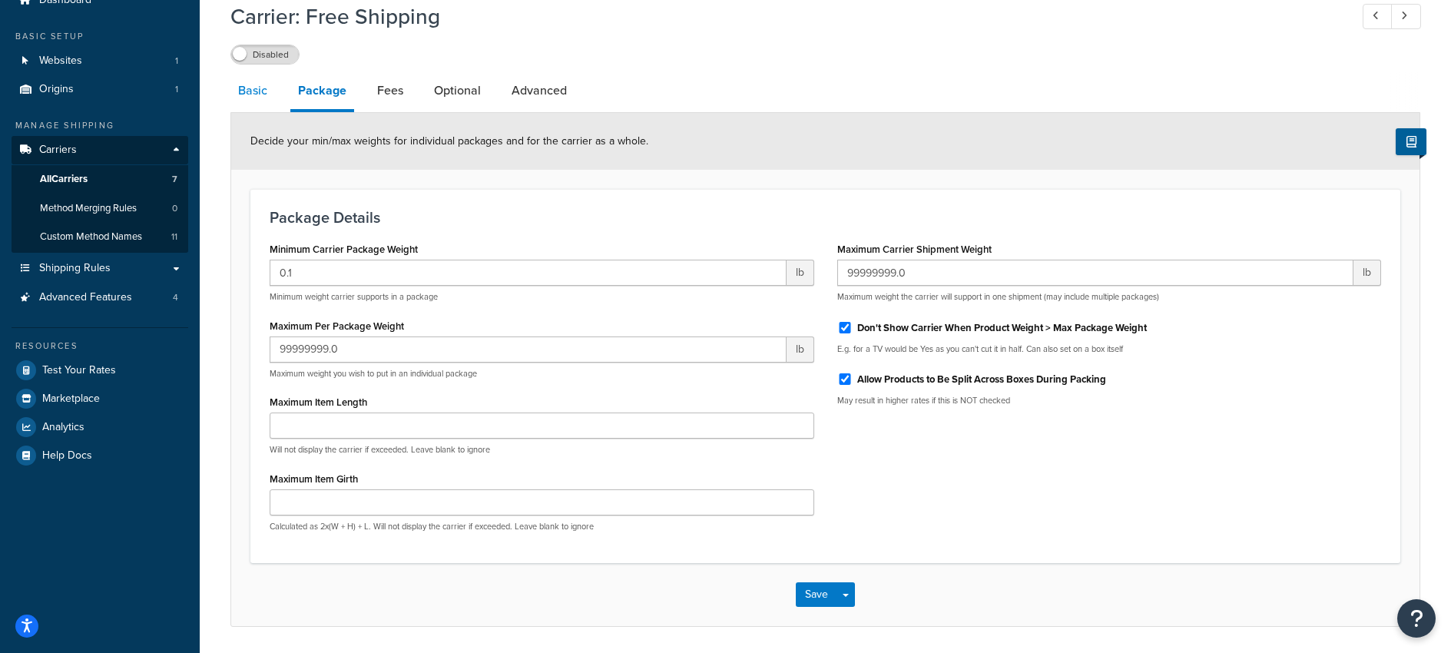
click at [252, 98] on link "Basic" at bounding box center [252, 90] width 45 height 37
select select "free"
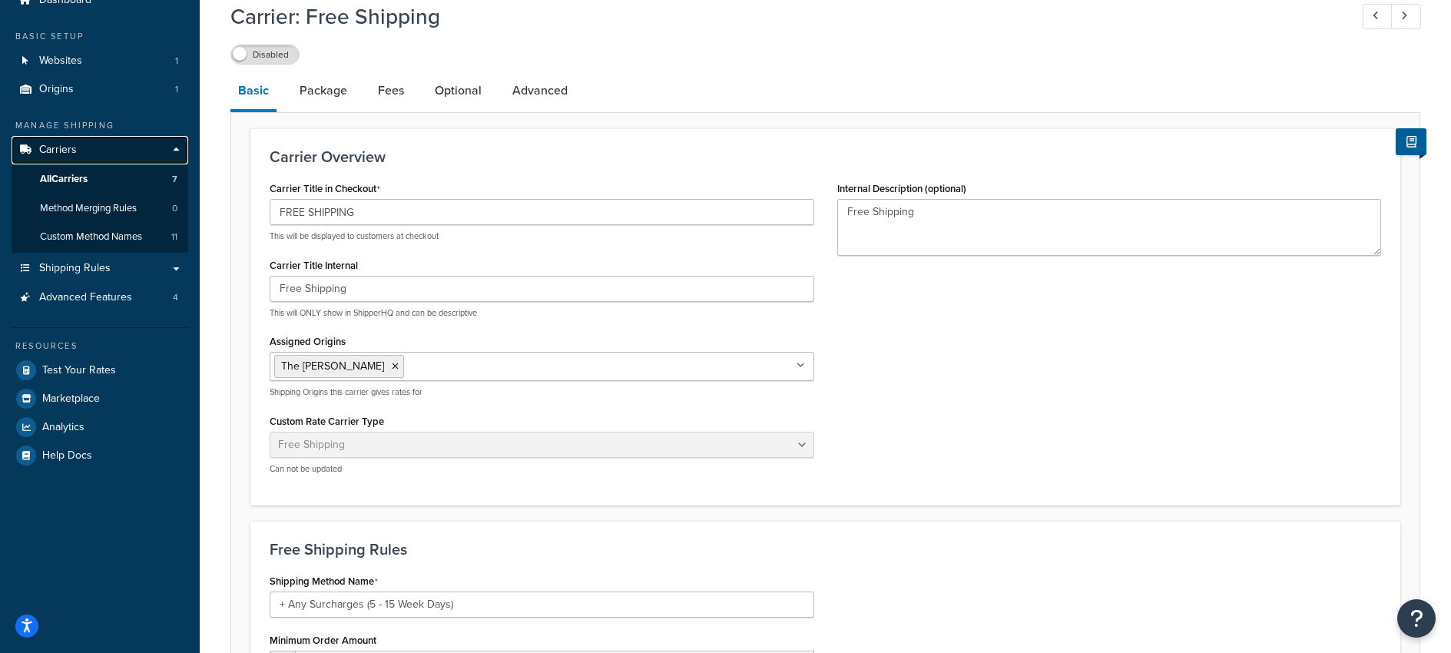
click at [52, 151] on span "Carriers" at bounding box center [58, 150] width 38 height 13
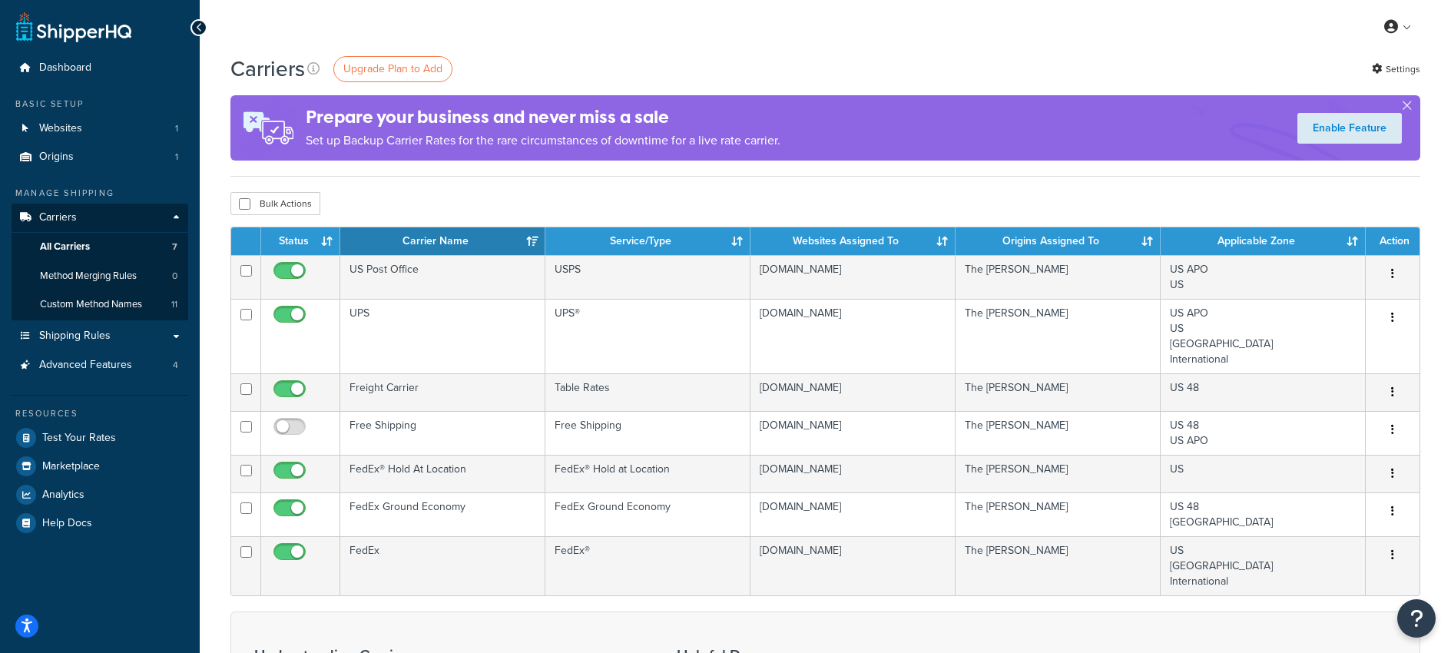
click at [1048, 196] on div "Bulk Actions Duplicate [GEOGRAPHIC_DATA]" at bounding box center [825, 203] width 1190 height 23
click at [1197, 193] on div "Bulk Actions Duplicate [GEOGRAPHIC_DATA]" at bounding box center [825, 203] width 1190 height 23
click at [1405, 107] on button "button" at bounding box center [1407, 109] width 4 height 4
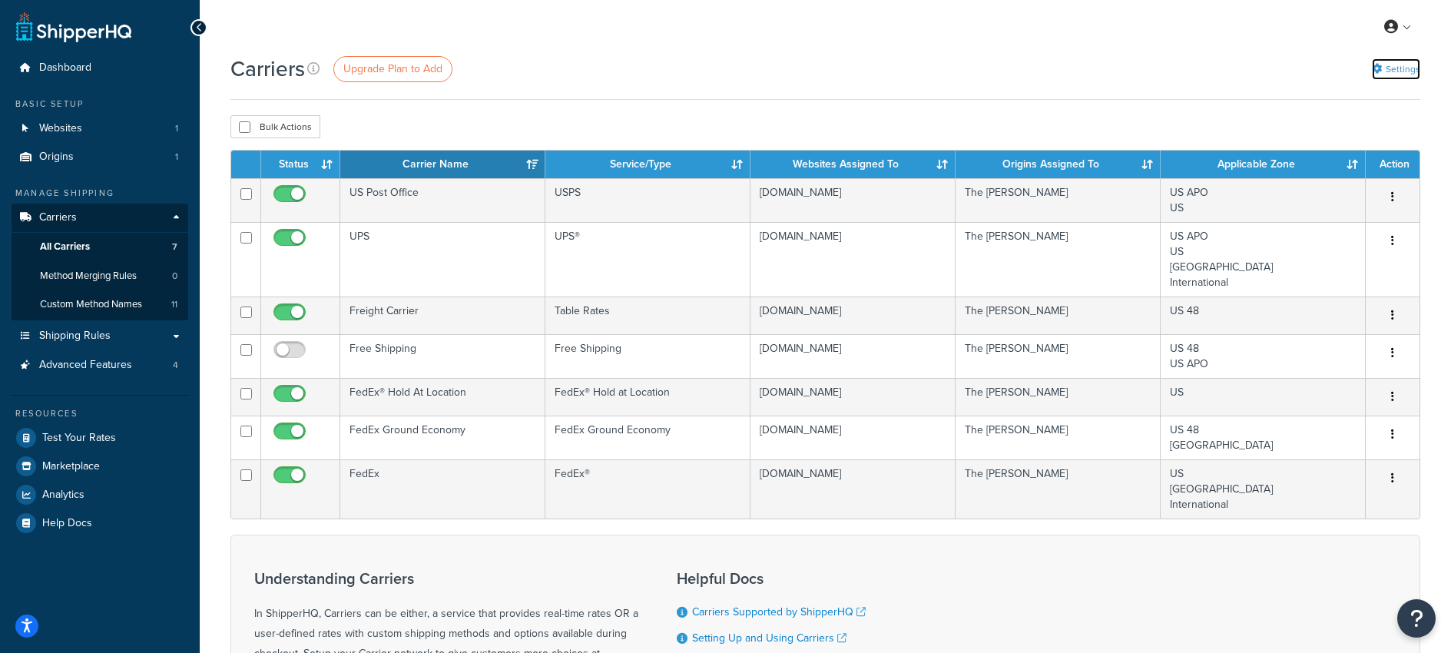
click at [1372, 69] on icon at bounding box center [1377, 69] width 10 height 10
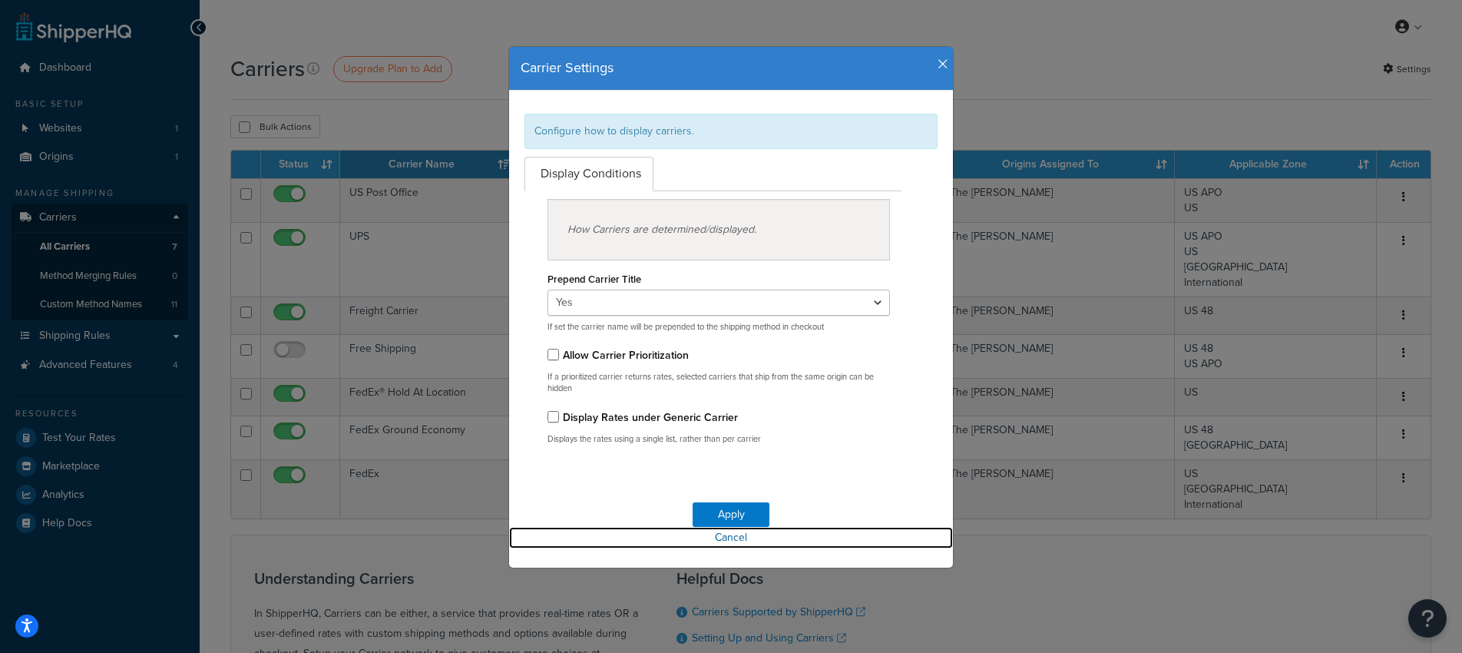
click at [714, 535] on link "Cancel" at bounding box center [731, 538] width 444 height 22
